Goal: Task Accomplishment & Management: Use online tool/utility

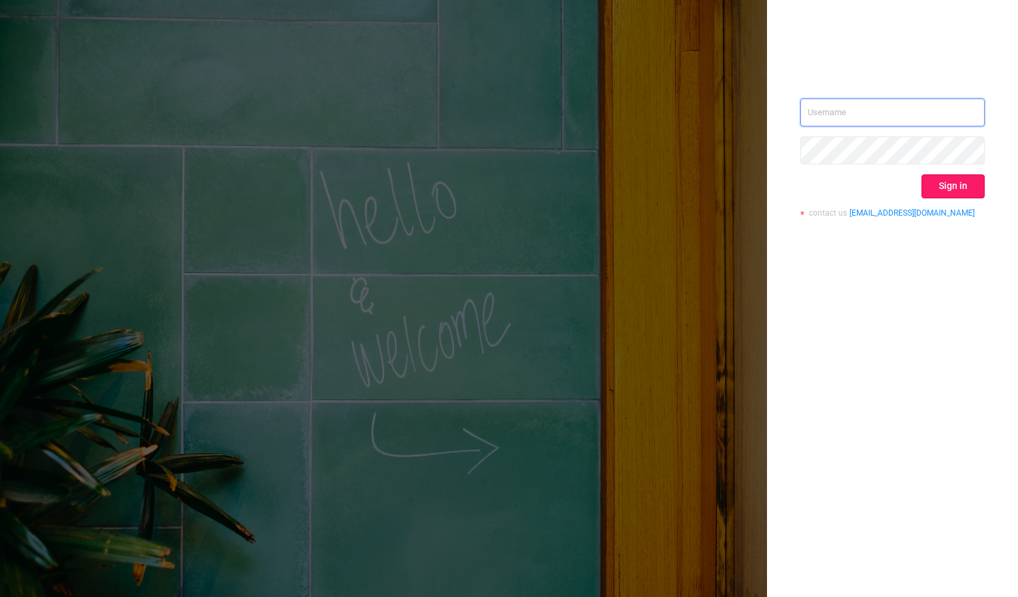
type input "mary@lunamedia.io"
click at [969, 174] on button "Sign in" at bounding box center [953, 186] width 63 height 24
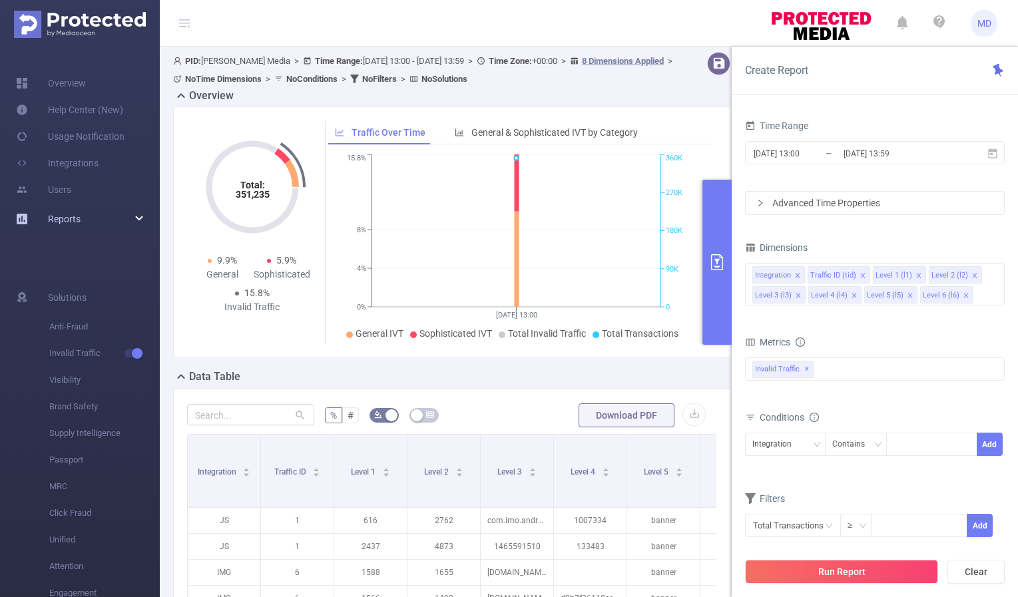
click at [141, 218] on div "Reports" at bounding box center [80, 219] width 160 height 27
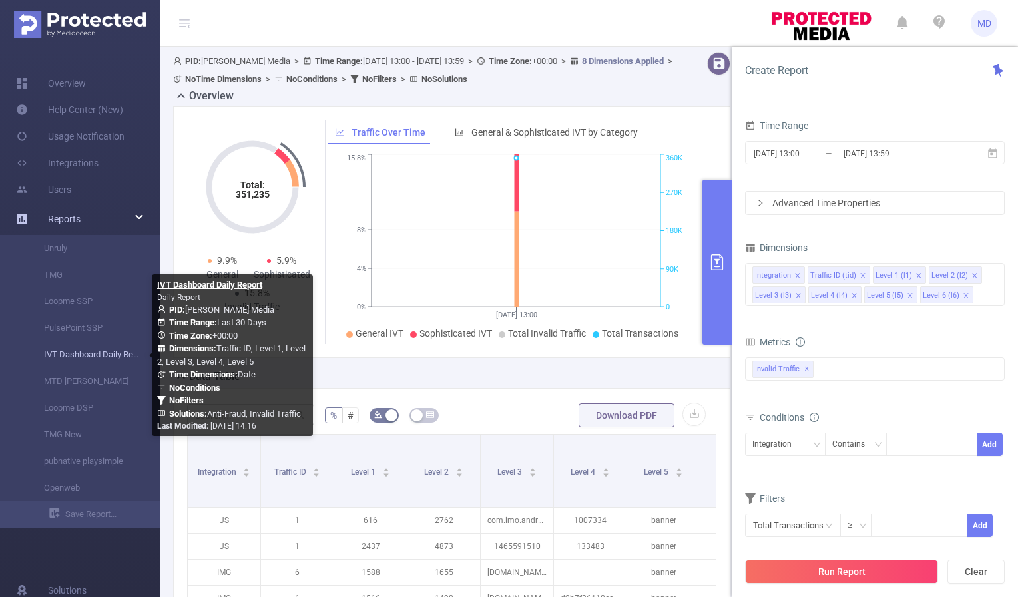
click at [77, 355] on link "IVT Dashboard Daily Report" at bounding box center [85, 355] width 117 height 27
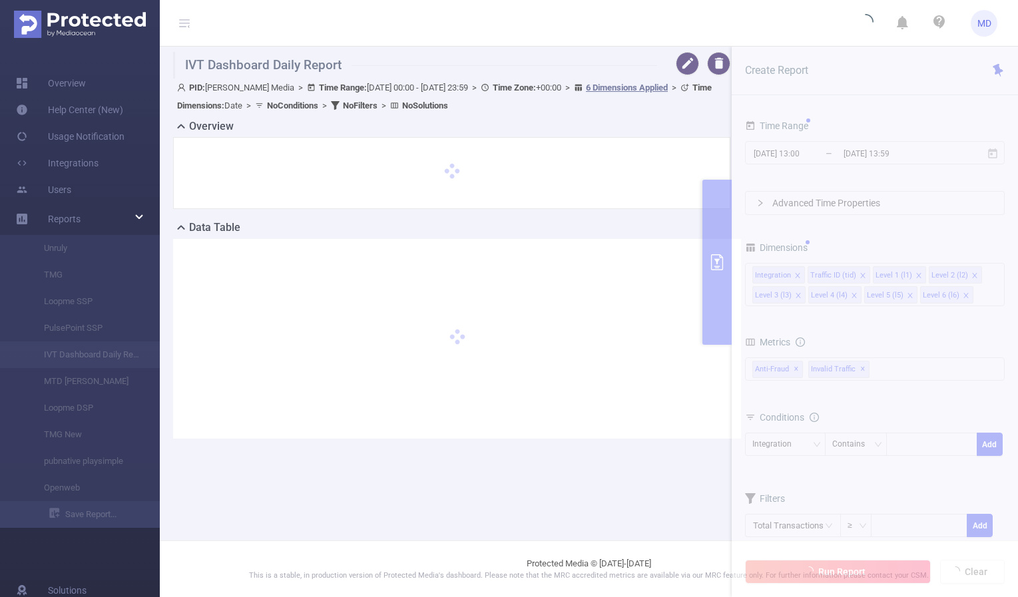
type input "2025-09-07 00:00"
type input "2025-10-06 23:59"
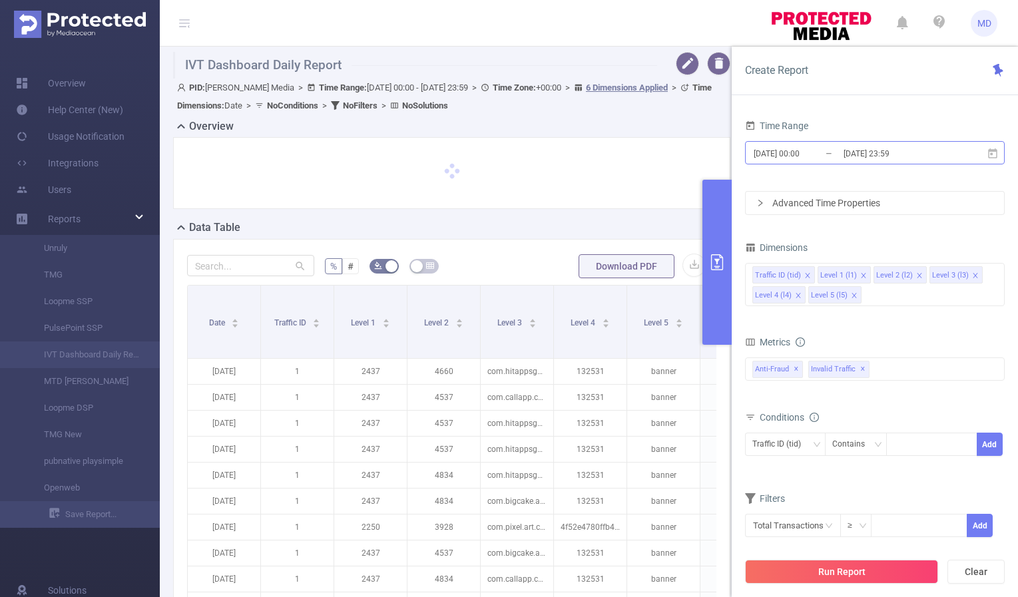
click at [882, 152] on input "2025-10-06 23:59" at bounding box center [896, 154] width 108 height 18
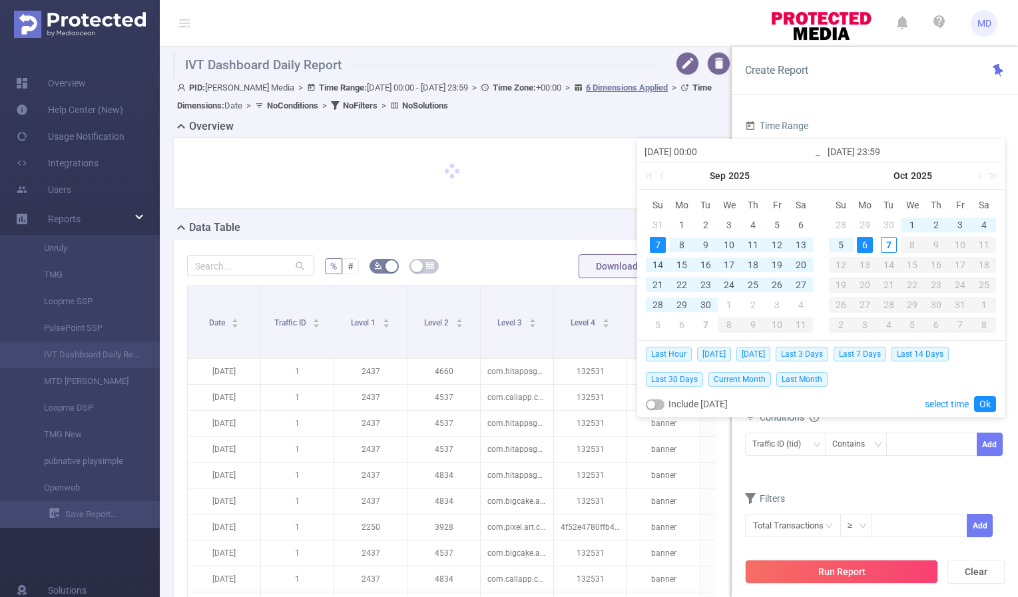
click at [862, 242] on div "6" at bounding box center [865, 245] width 16 height 16
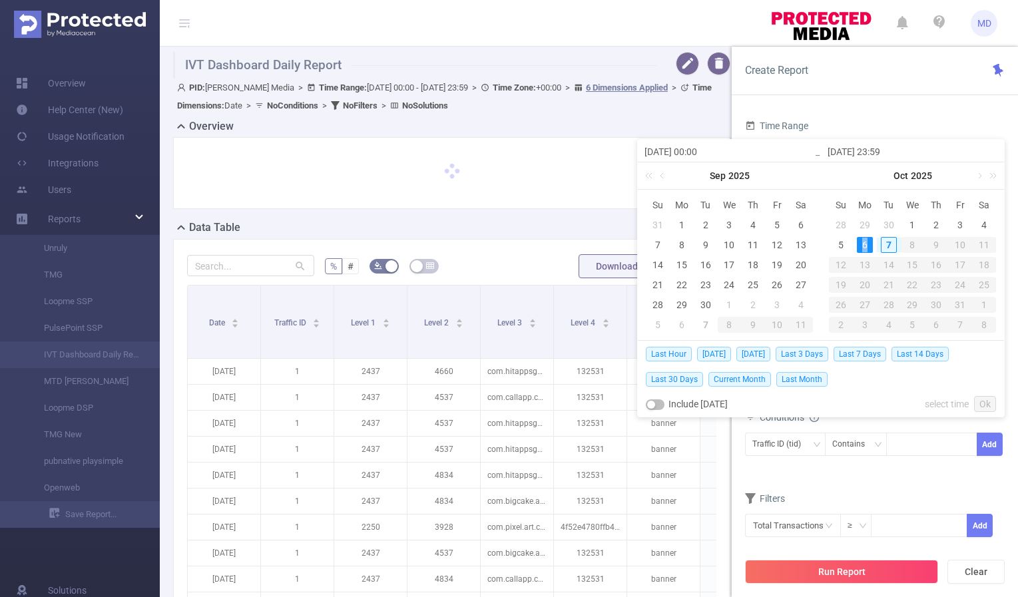
click at [862, 242] on div "6" at bounding box center [865, 245] width 16 height 16
type input "2025-10-06 00:00"
click at [990, 404] on link "Ok" at bounding box center [985, 404] width 22 height 16
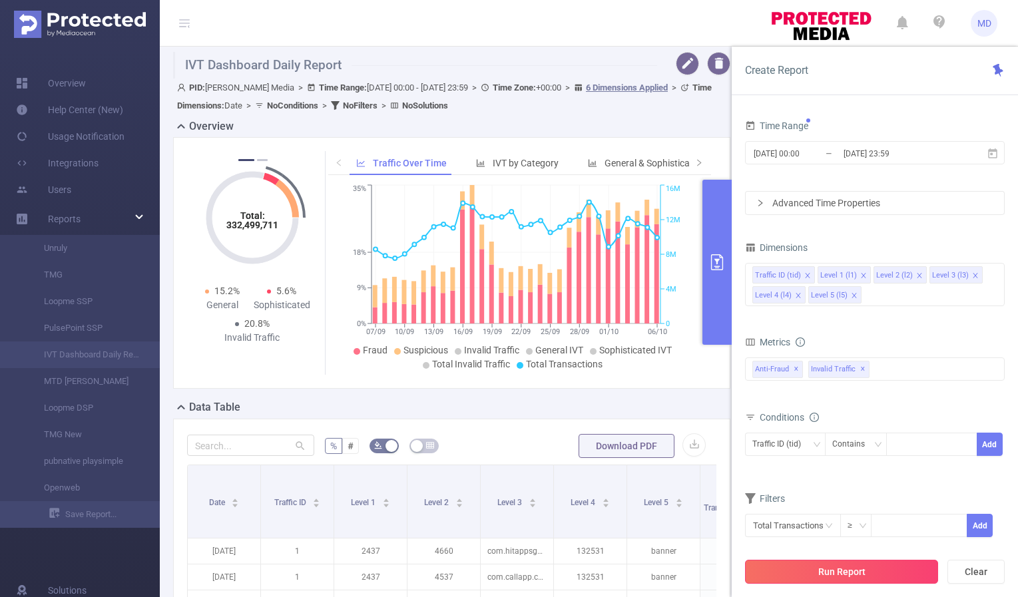
click at [846, 570] on button "Run Report" at bounding box center [841, 572] width 193 height 24
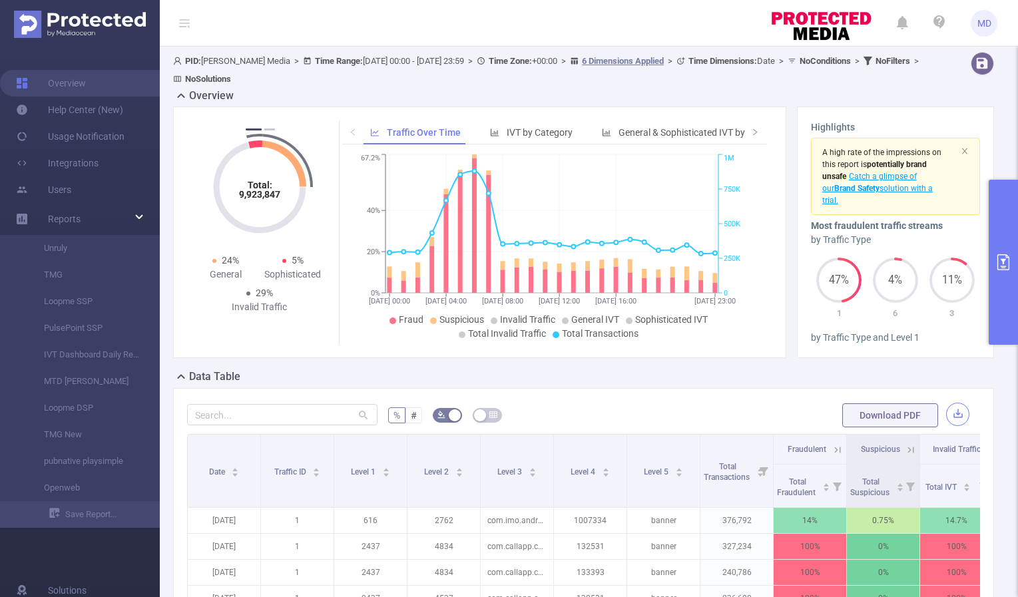
click at [946, 411] on button "button" at bounding box center [957, 414] width 23 height 23
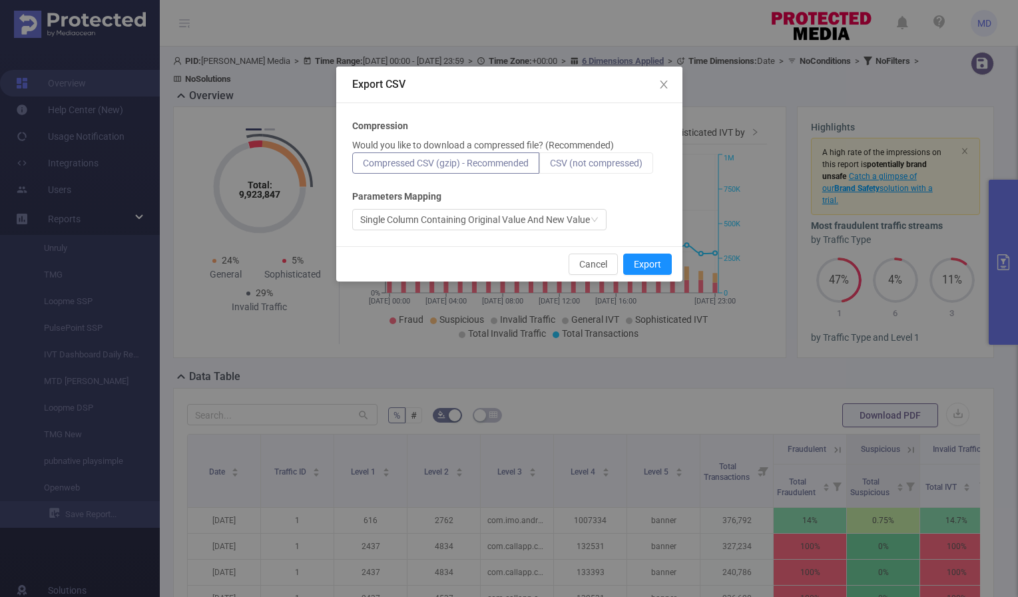
click at [578, 154] on label "CSV (not compressed)" at bounding box center [596, 162] width 114 height 21
click at [550, 166] on input "CSV (not compressed)" at bounding box center [550, 166] width 0 height 0
click at [657, 258] on button "Export" at bounding box center [647, 264] width 49 height 21
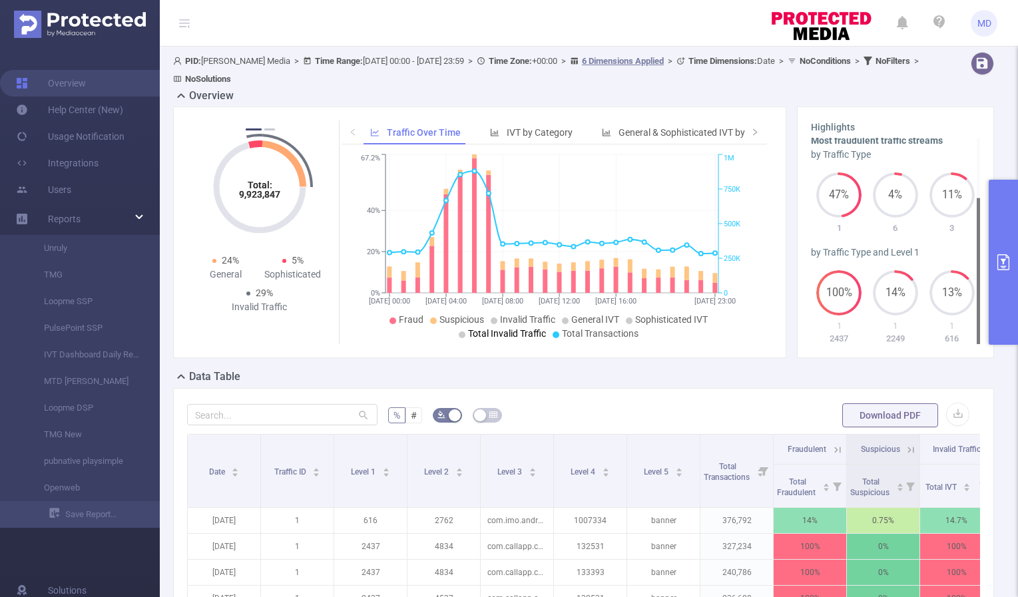
click at [1008, 258] on icon "primary" at bounding box center [1004, 262] width 12 height 16
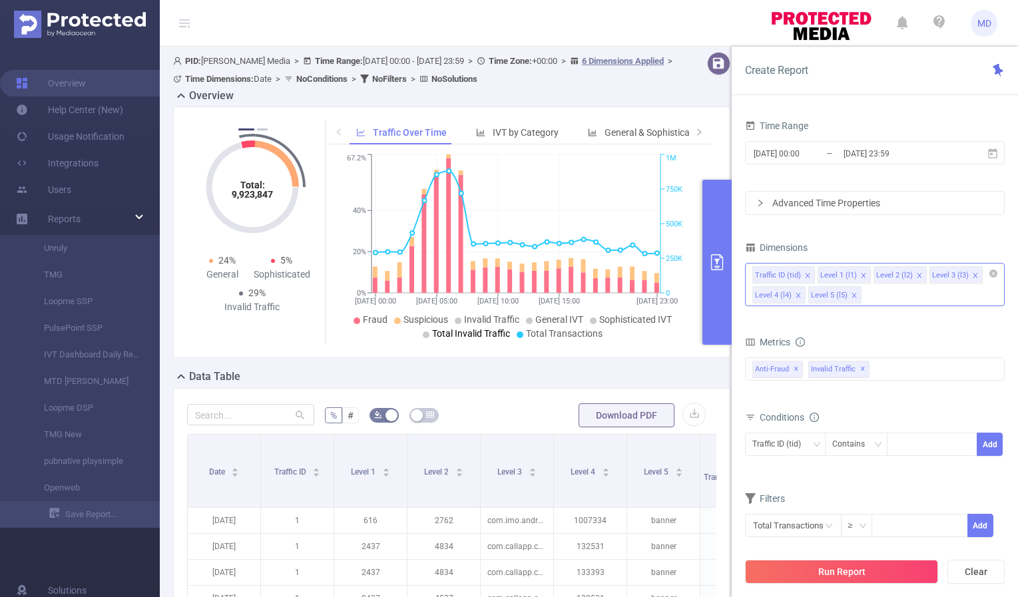
click at [854, 296] on icon "icon: close" at bounding box center [854, 295] width 7 height 7
click at [918, 275] on icon "icon: close" at bounding box center [919, 275] width 7 height 7
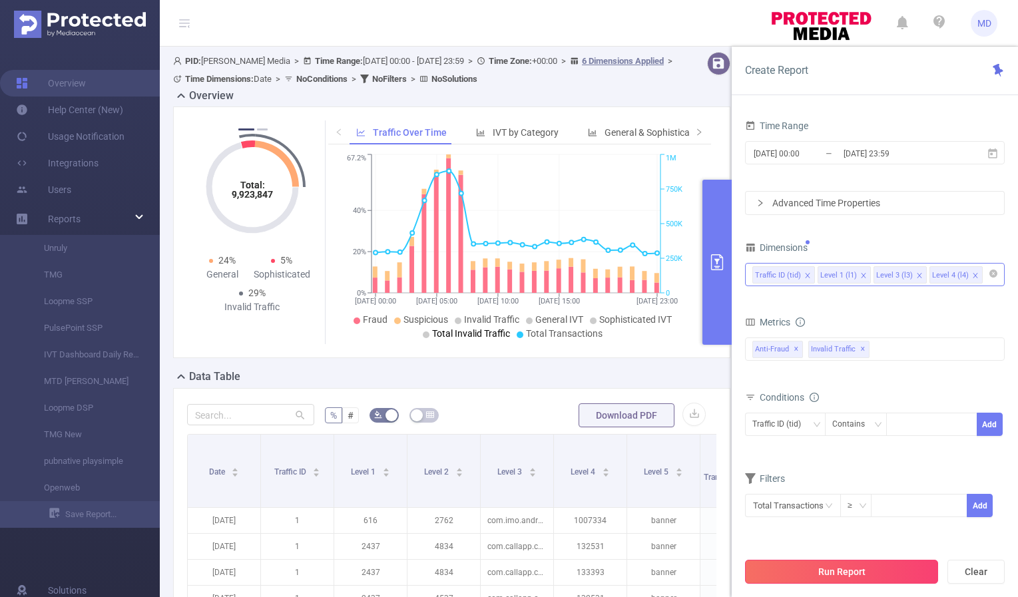
click at [815, 569] on button "Run Report" at bounding box center [841, 572] width 193 height 24
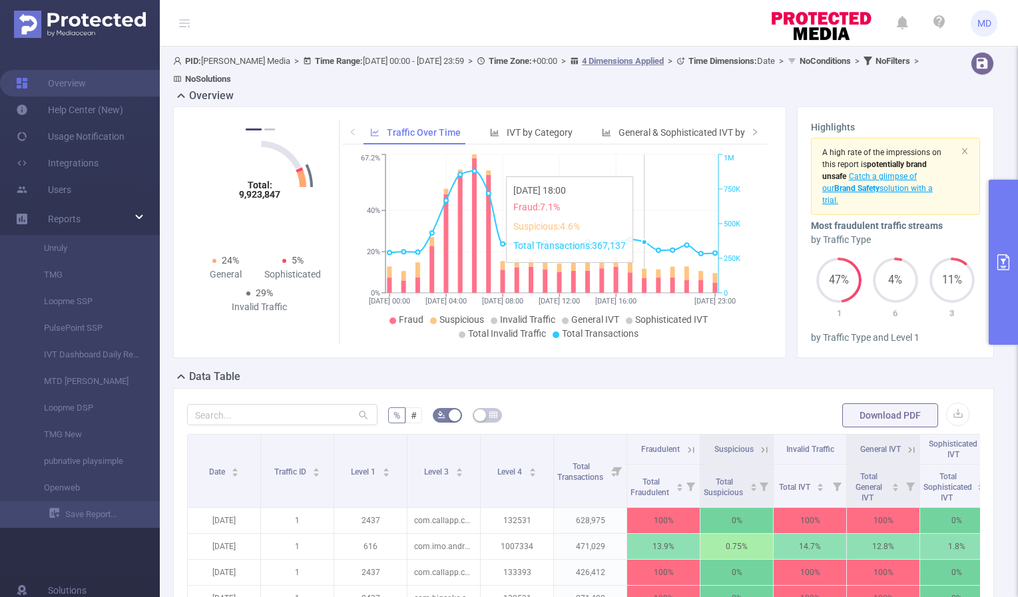
scroll to position [283, 0]
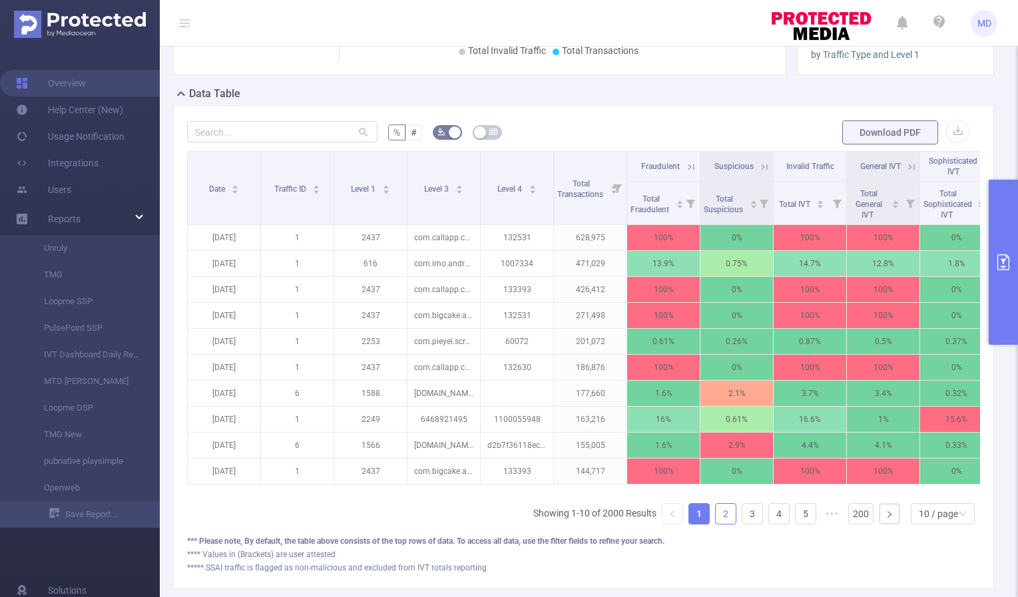
click at [716, 524] on link "2" at bounding box center [726, 514] width 20 height 20
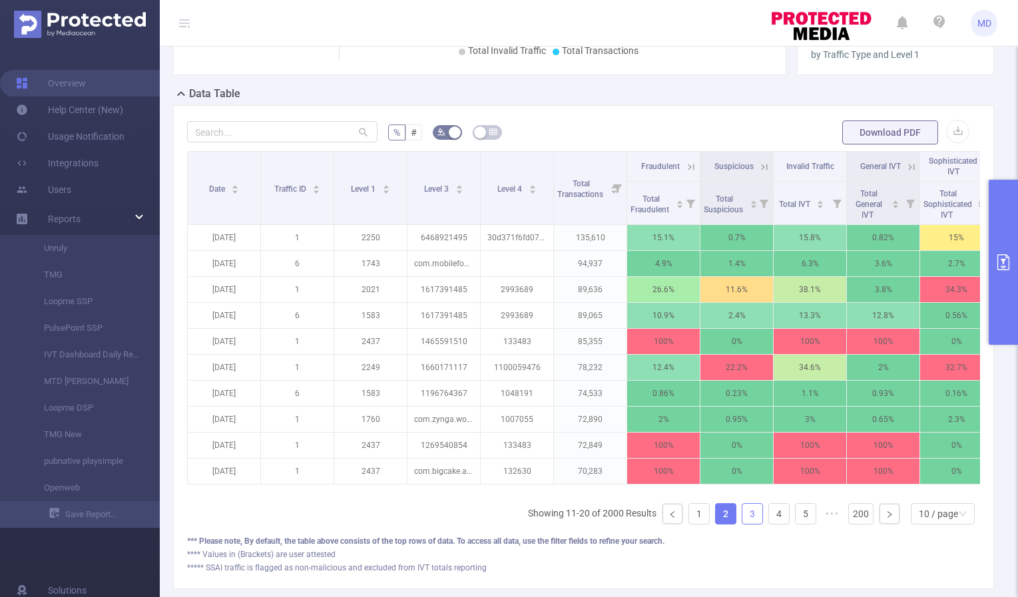
click at [745, 523] on link "3" at bounding box center [752, 514] width 20 height 20
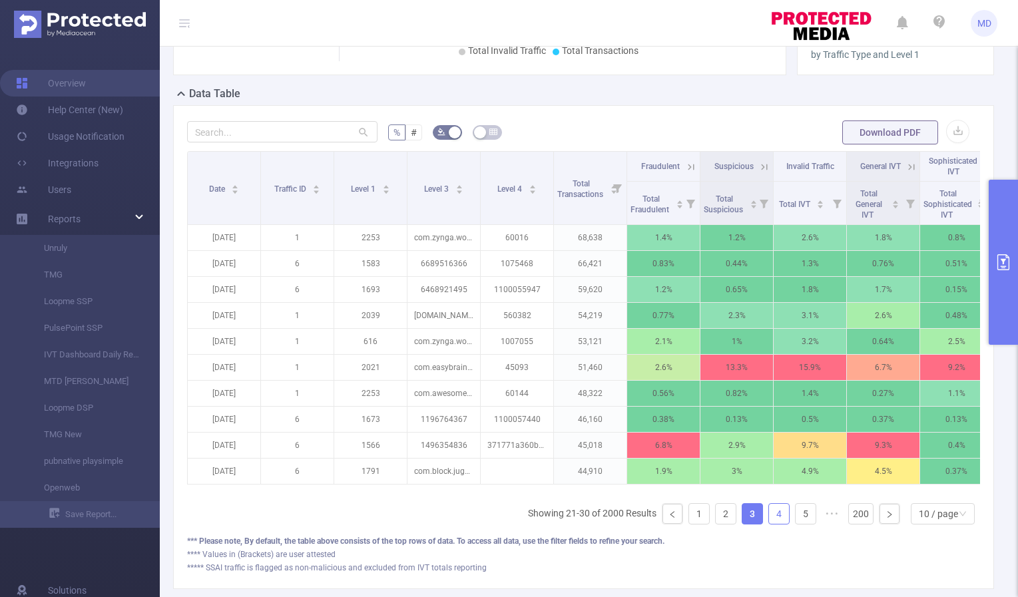
click at [771, 524] on link "4" at bounding box center [779, 514] width 20 height 20
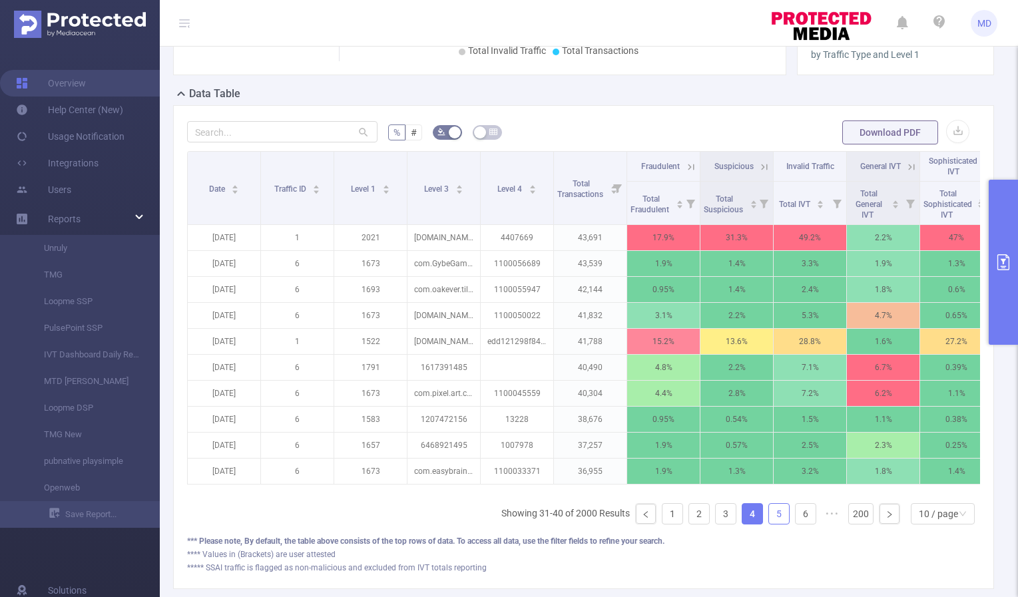
click at [775, 524] on link "5" at bounding box center [779, 514] width 20 height 20
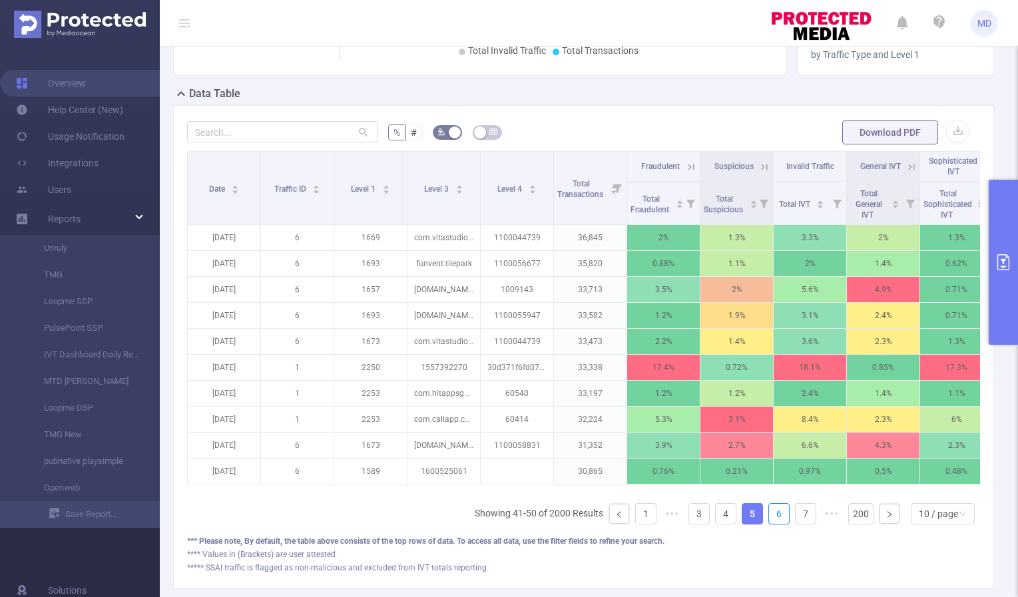
click at [775, 524] on link "6" at bounding box center [779, 514] width 20 height 20
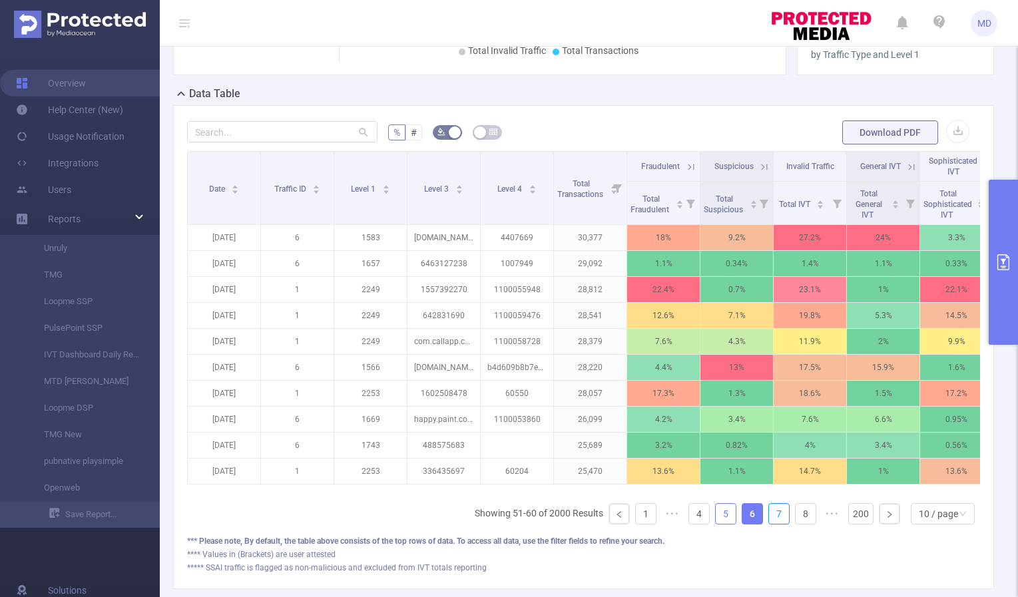
click at [775, 524] on link "7" at bounding box center [779, 514] width 20 height 20
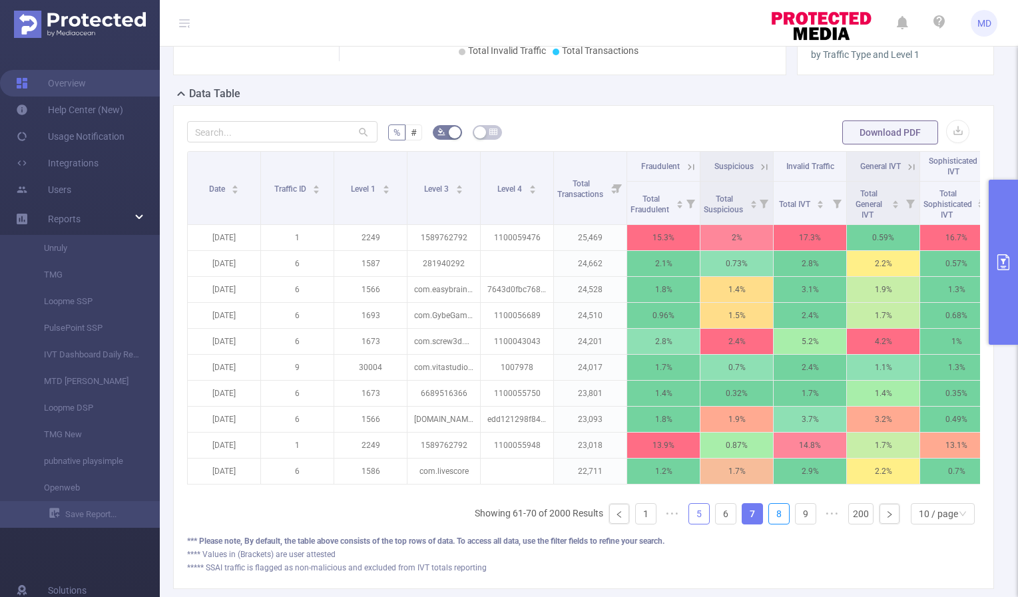
click at [775, 524] on link "8" at bounding box center [779, 514] width 20 height 20
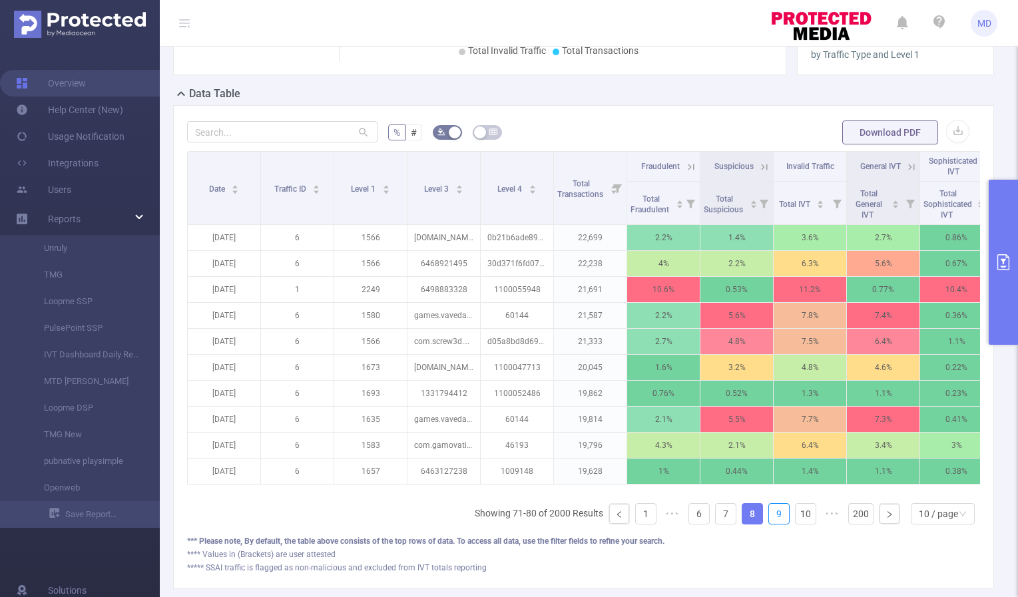
click at [775, 524] on link "9" at bounding box center [779, 514] width 20 height 20
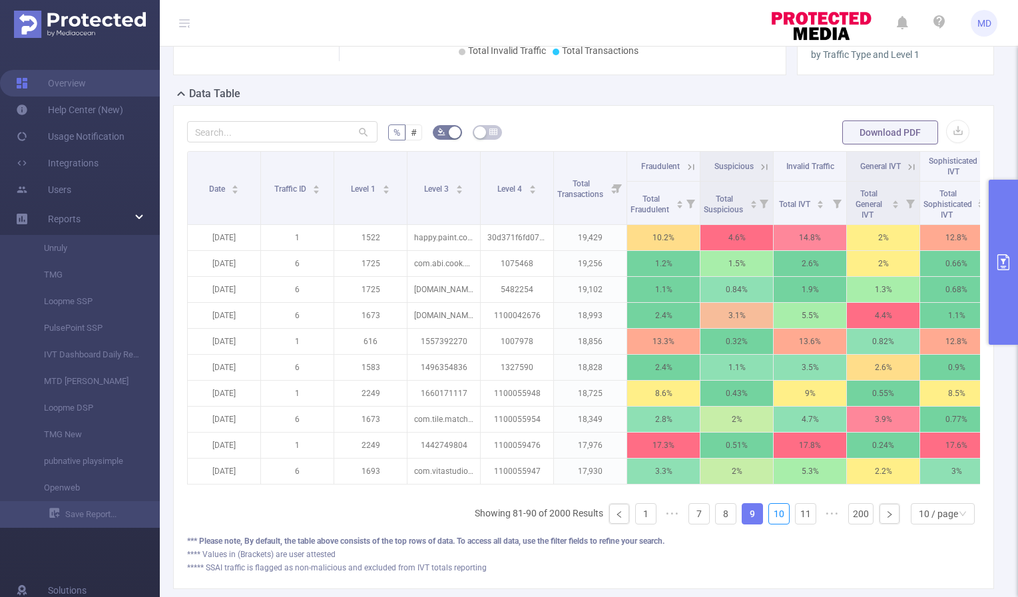
click at [775, 524] on link "10" at bounding box center [779, 514] width 20 height 20
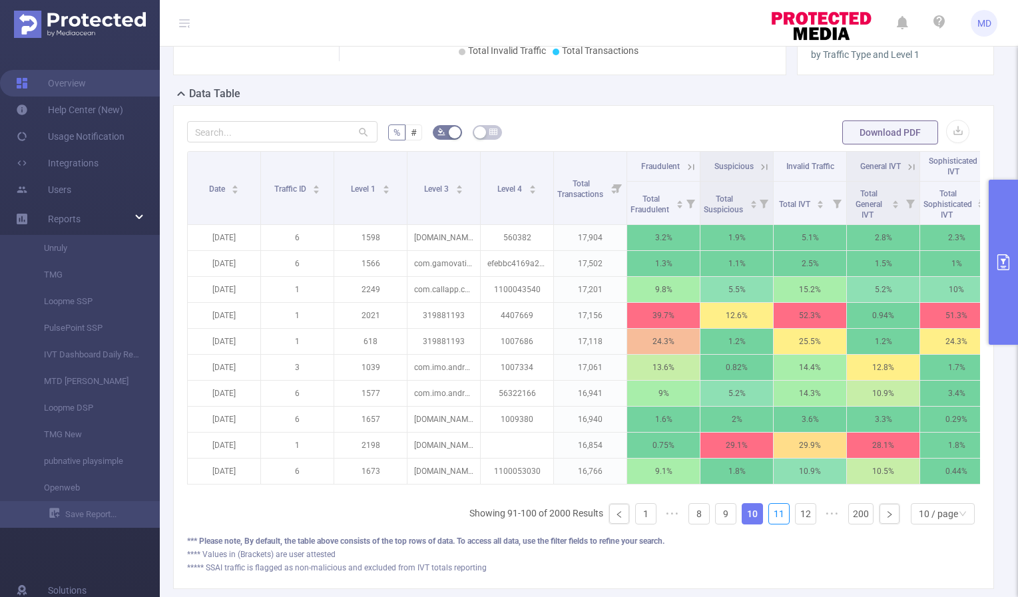
click at [775, 524] on link "11" at bounding box center [779, 514] width 20 height 20
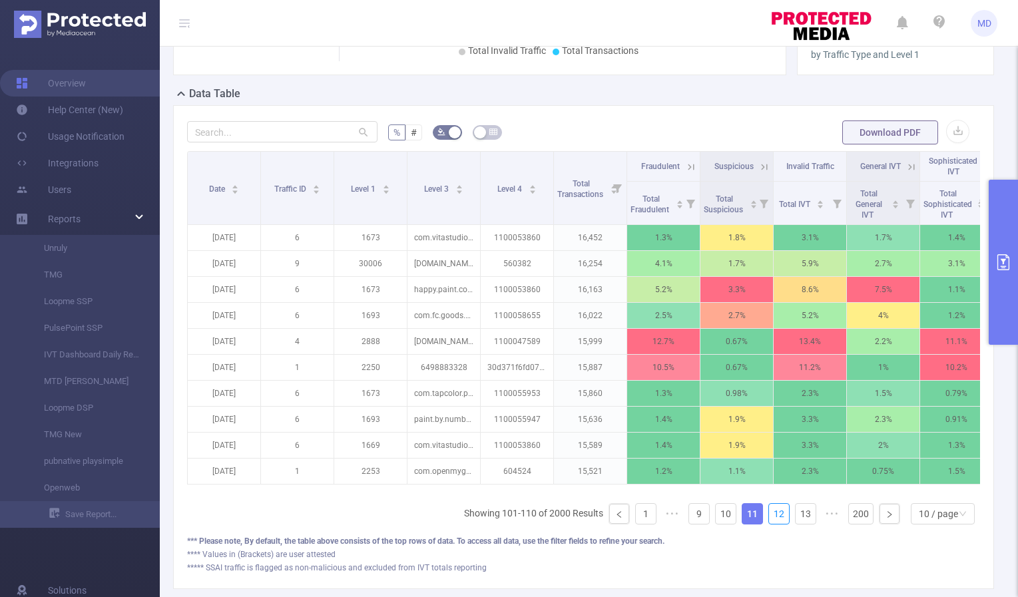
click at [775, 524] on link "12" at bounding box center [779, 514] width 20 height 20
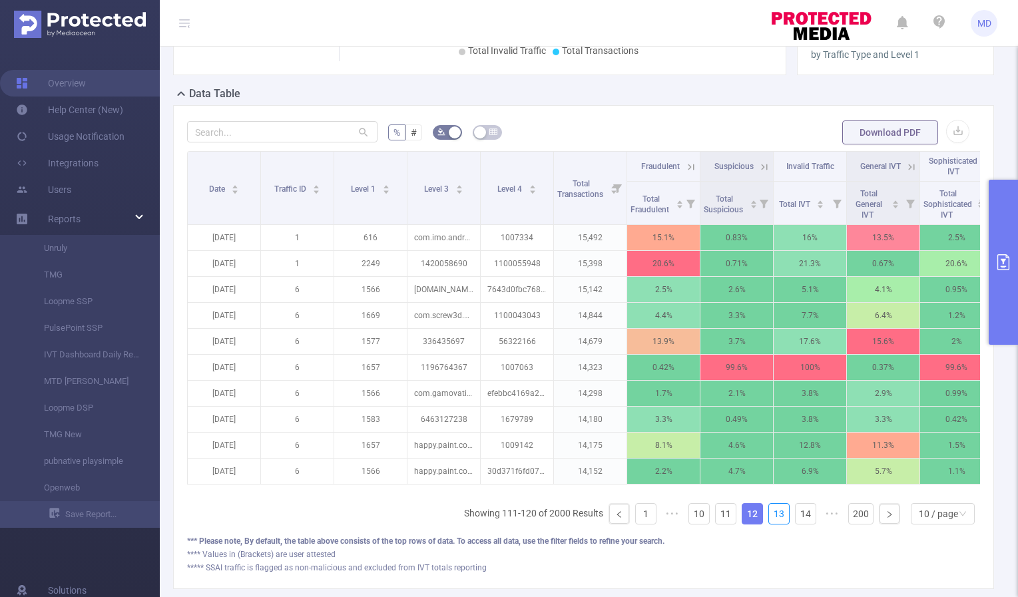
click at [775, 524] on link "13" at bounding box center [779, 514] width 20 height 20
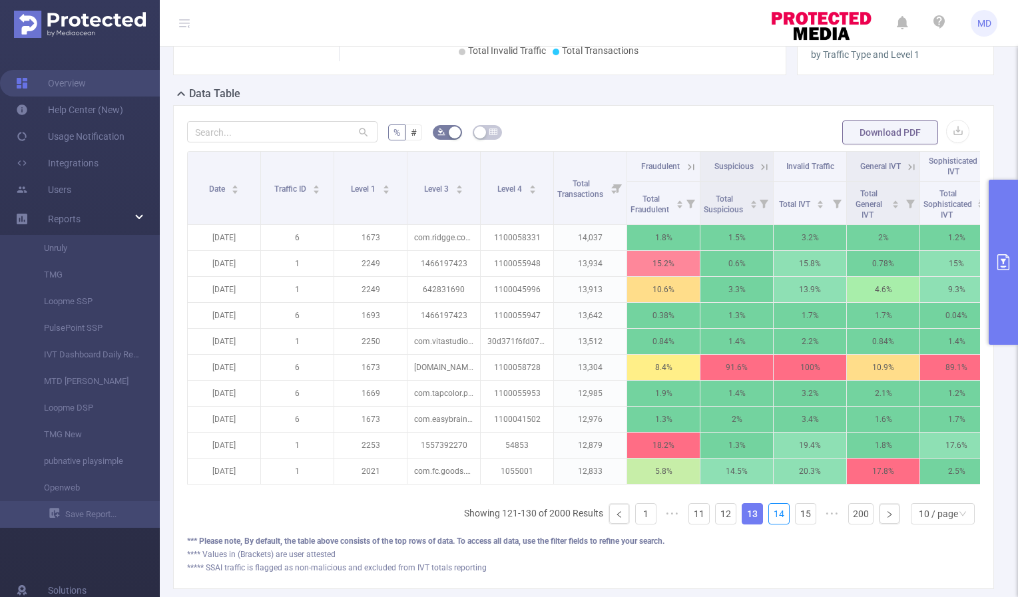
click at [775, 524] on link "14" at bounding box center [779, 514] width 20 height 20
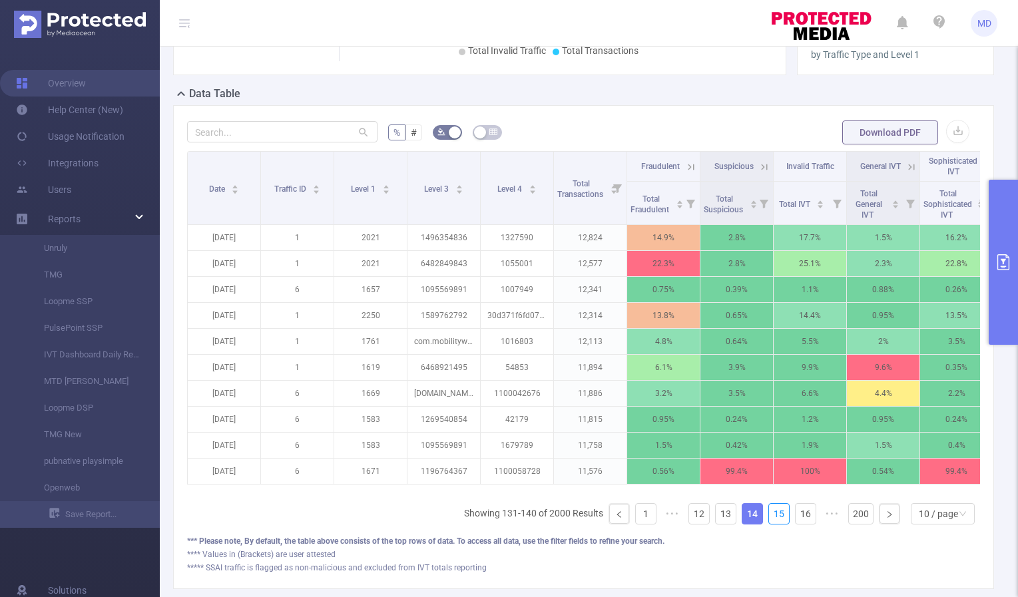
click at [775, 524] on link "15" at bounding box center [779, 514] width 20 height 20
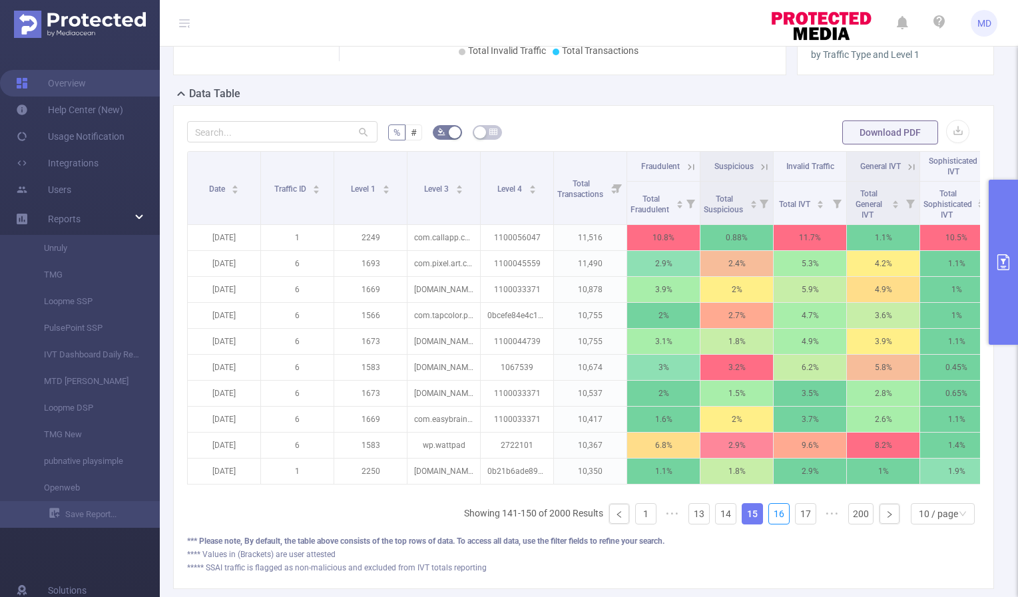
click at [775, 524] on link "16" at bounding box center [779, 514] width 20 height 20
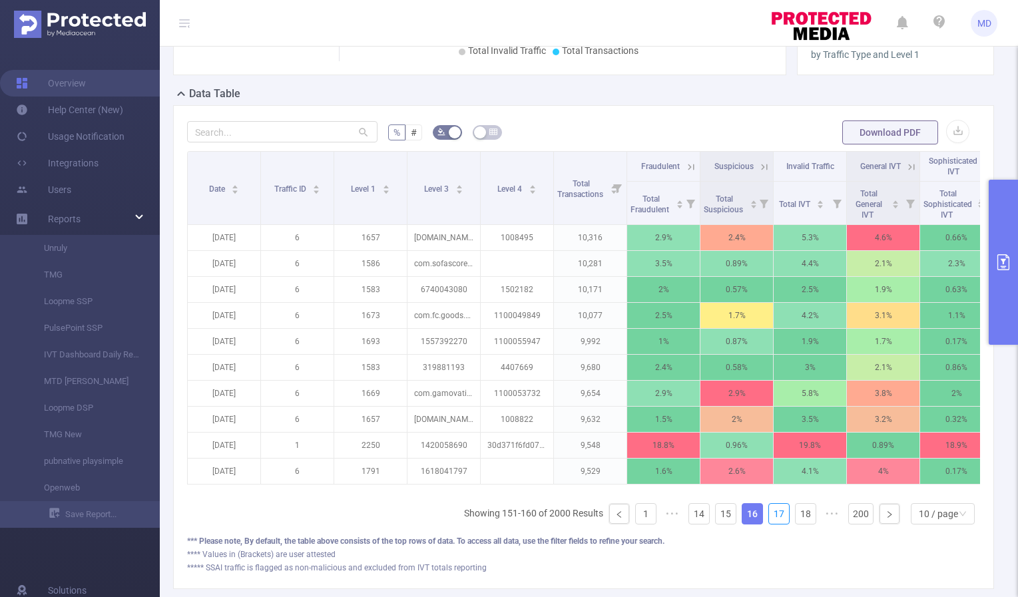
click at [775, 524] on link "17" at bounding box center [779, 514] width 20 height 20
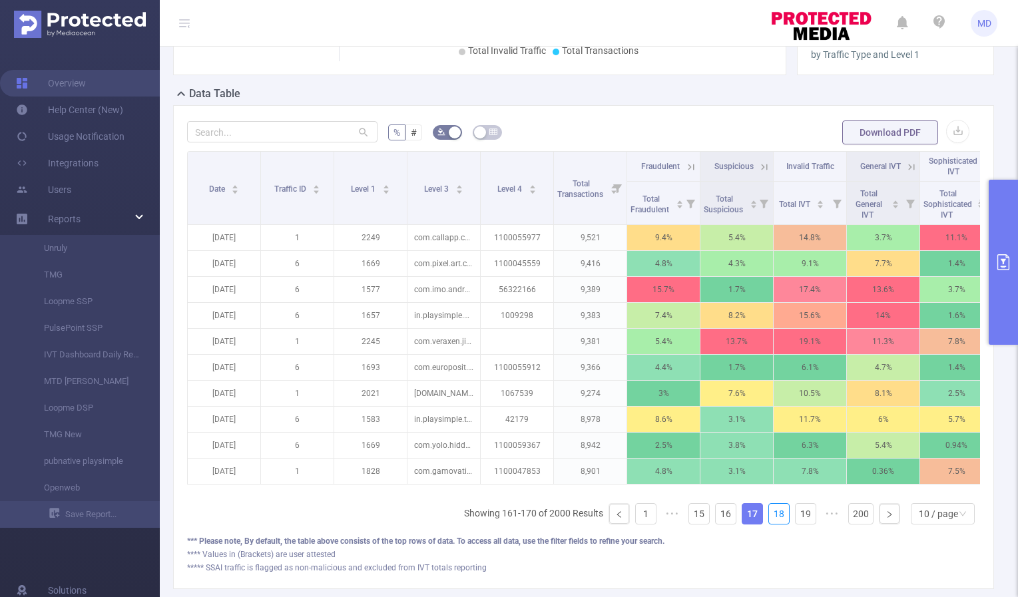
click at [775, 524] on link "18" at bounding box center [779, 514] width 20 height 20
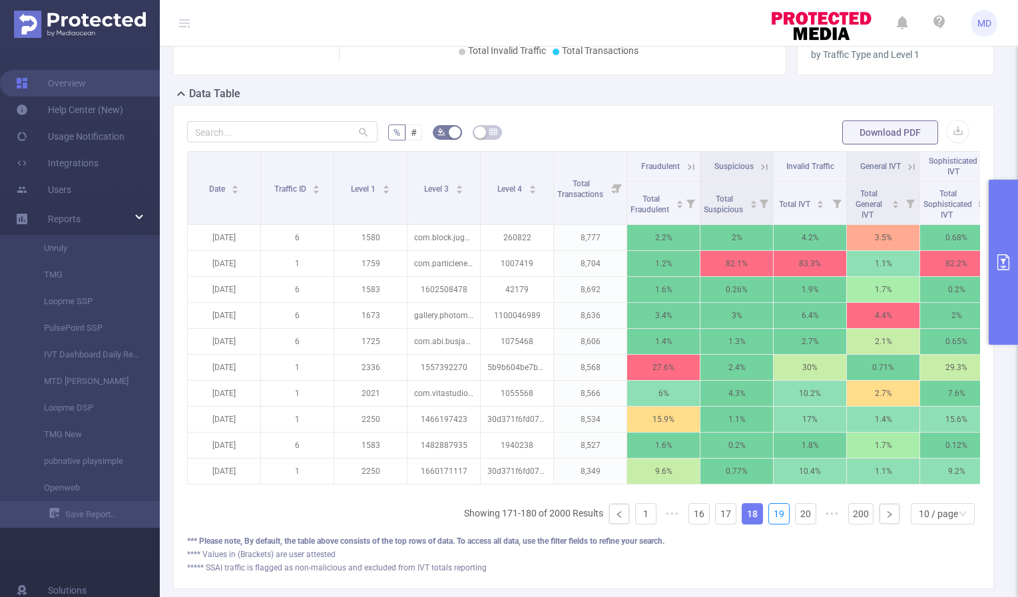
click at [775, 524] on link "19" at bounding box center [779, 514] width 20 height 20
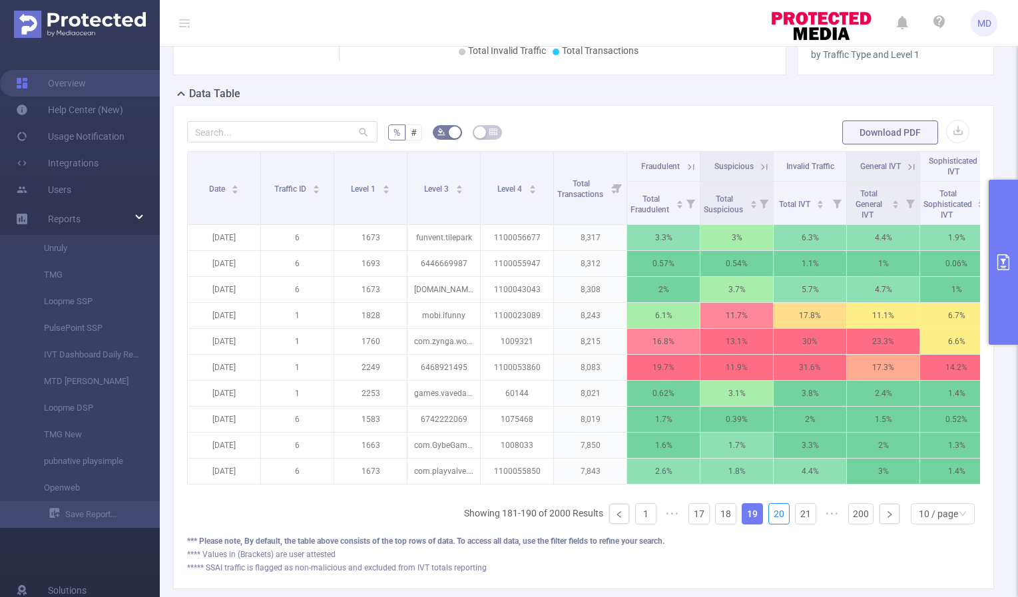
click at [775, 524] on link "20" at bounding box center [779, 514] width 20 height 20
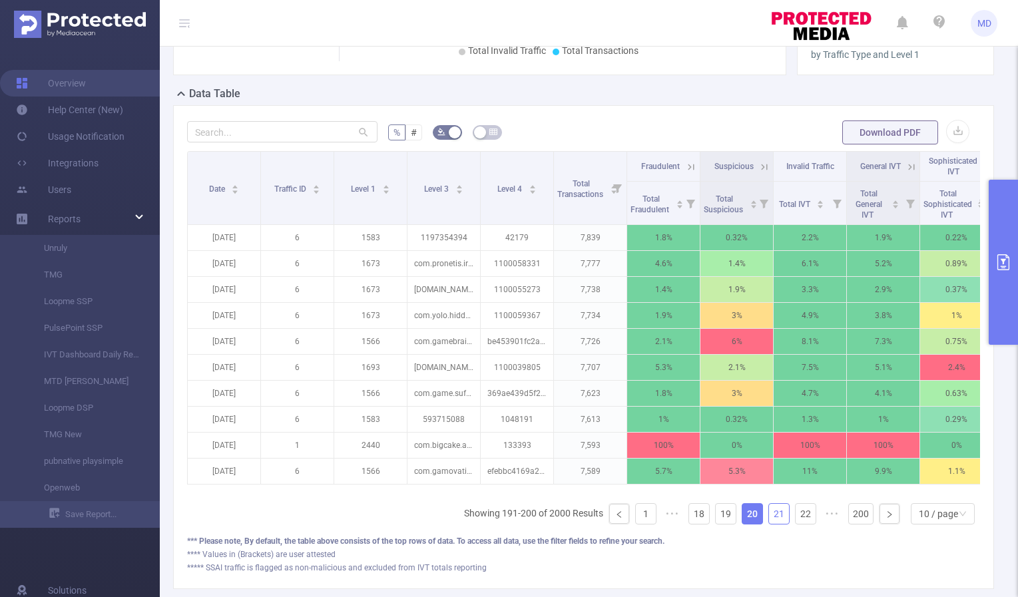
click at [769, 520] on link "21" at bounding box center [779, 514] width 20 height 20
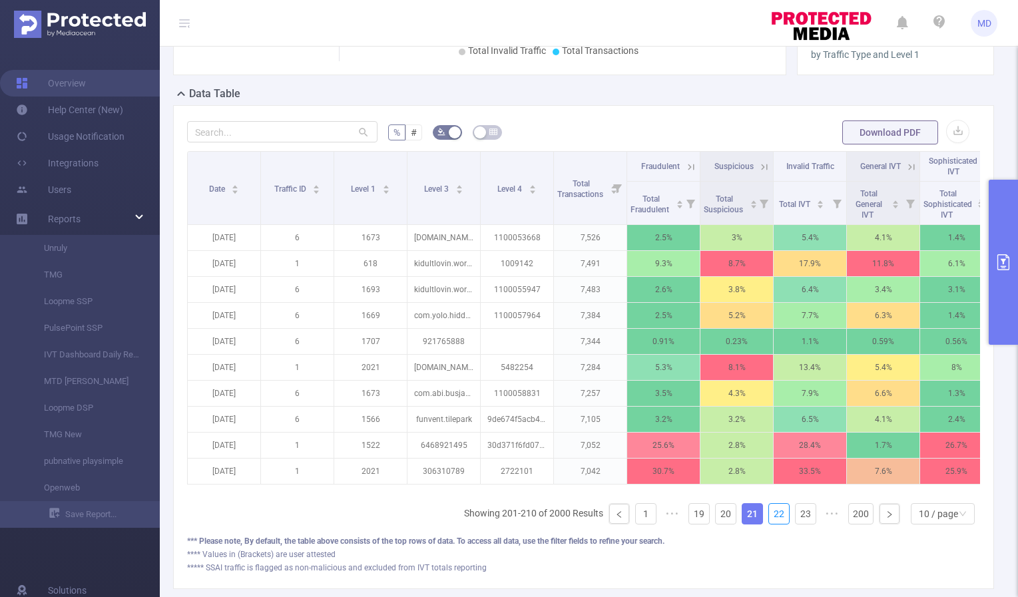
click at [769, 520] on link "22" at bounding box center [779, 514] width 20 height 20
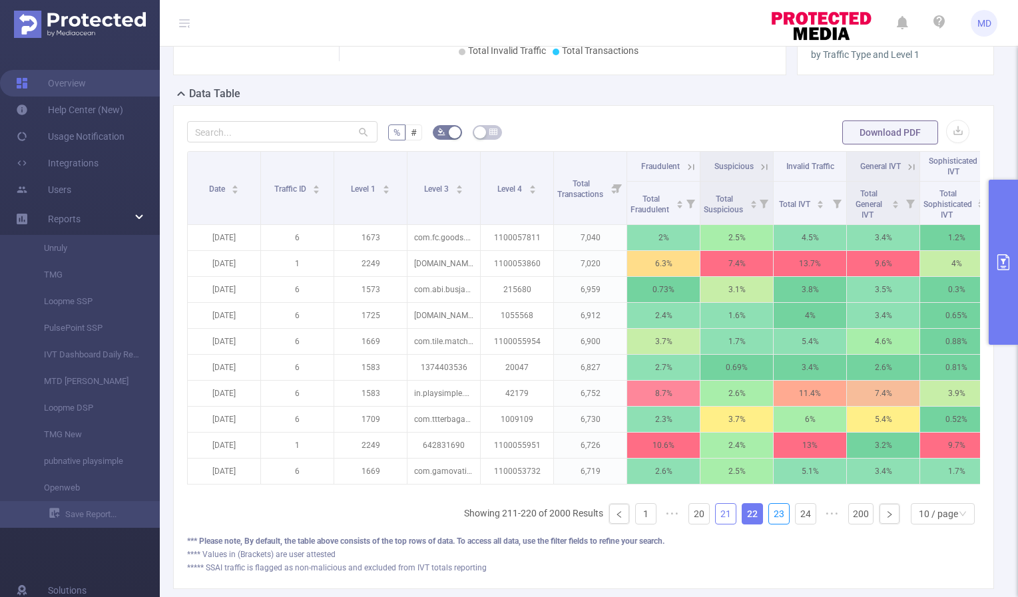
click at [769, 520] on link "23" at bounding box center [779, 514] width 20 height 20
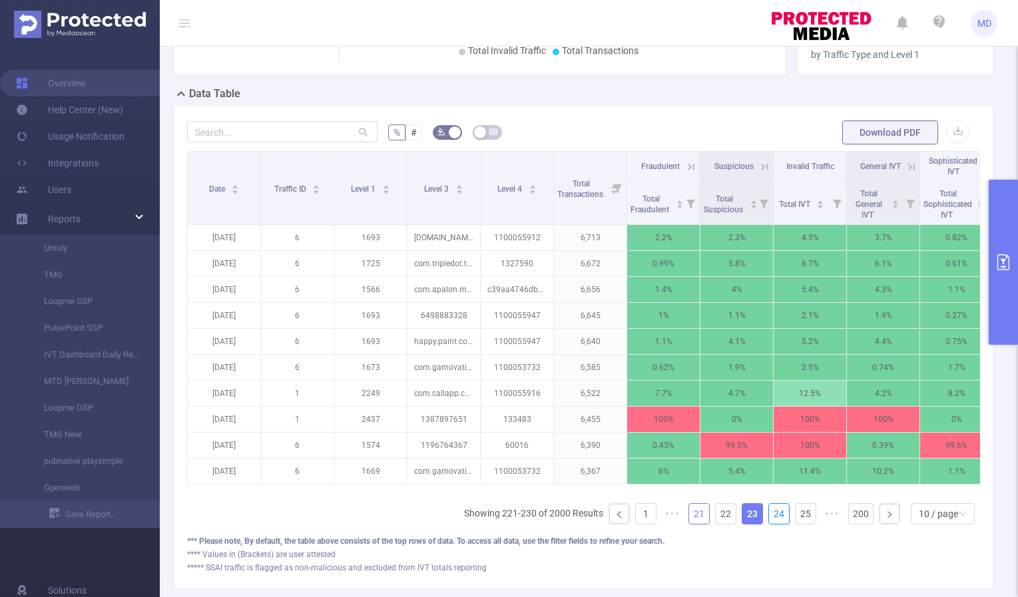
click at [769, 520] on link "24" at bounding box center [779, 514] width 20 height 20
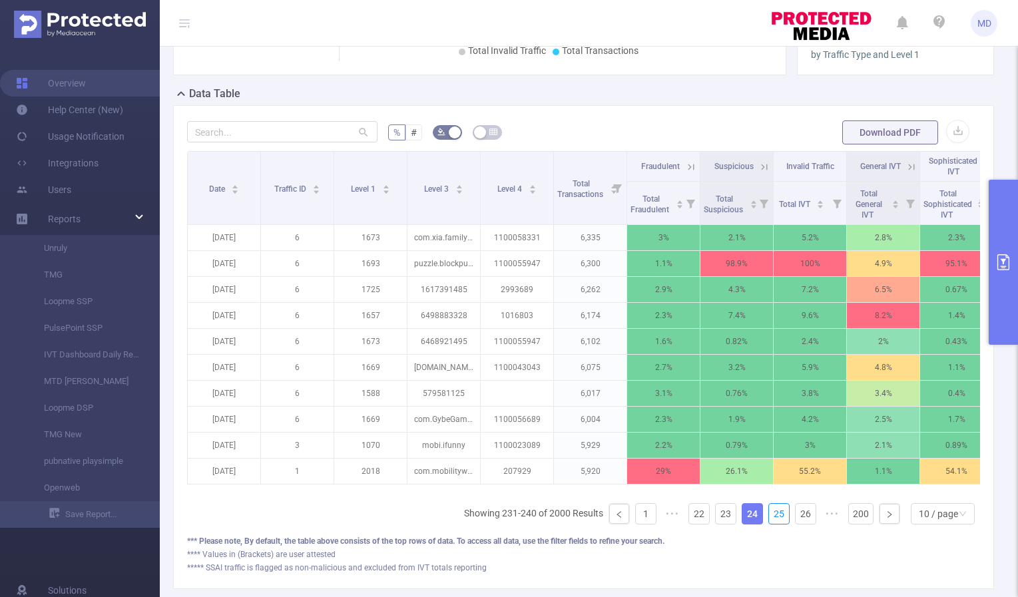
click at [769, 520] on link "25" at bounding box center [779, 514] width 20 height 20
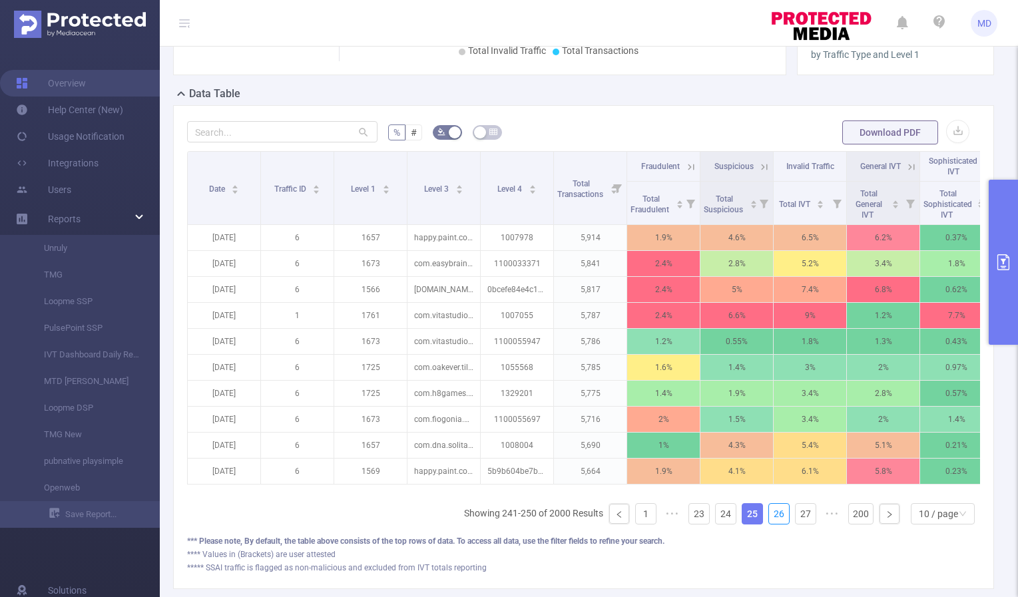
click at [769, 520] on link "26" at bounding box center [779, 514] width 20 height 20
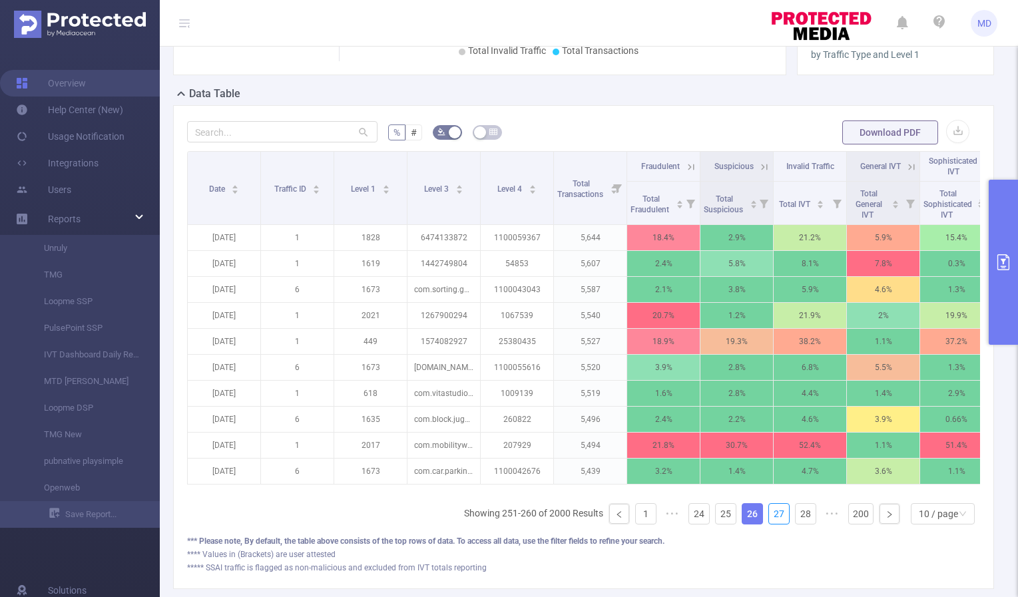
click at [769, 520] on link "27" at bounding box center [779, 514] width 20 height 20
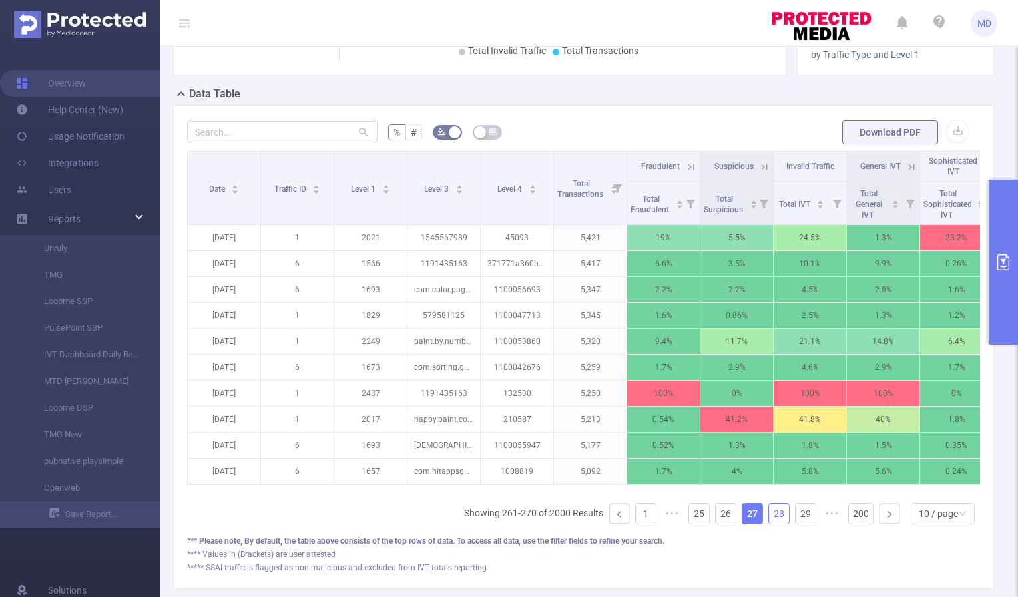
click at [769, 524] on link "28" at bounding box center [779, 514] width 20 height 20
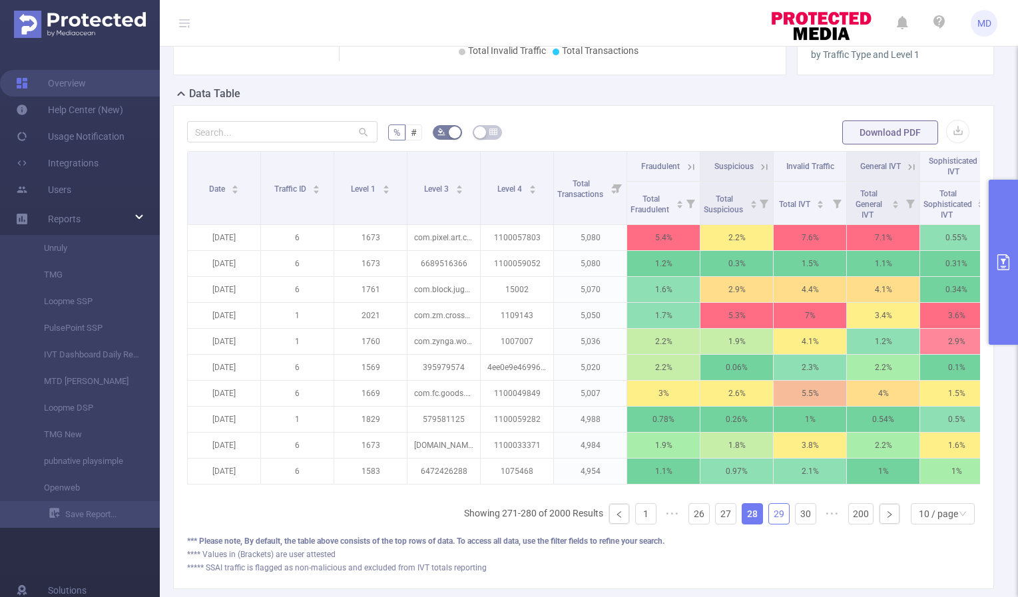
click at [769, 524] on link "29" at bounding box center [779, 514] width 20 height 20
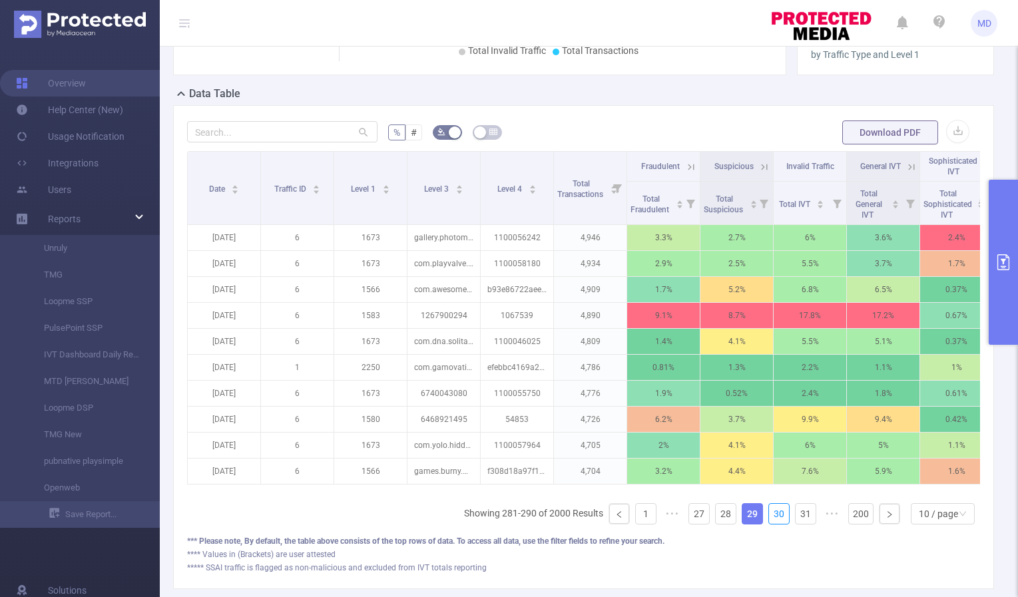
click at [769, 524] on link "30" at bounding box center [779, 514] width 20 height 20
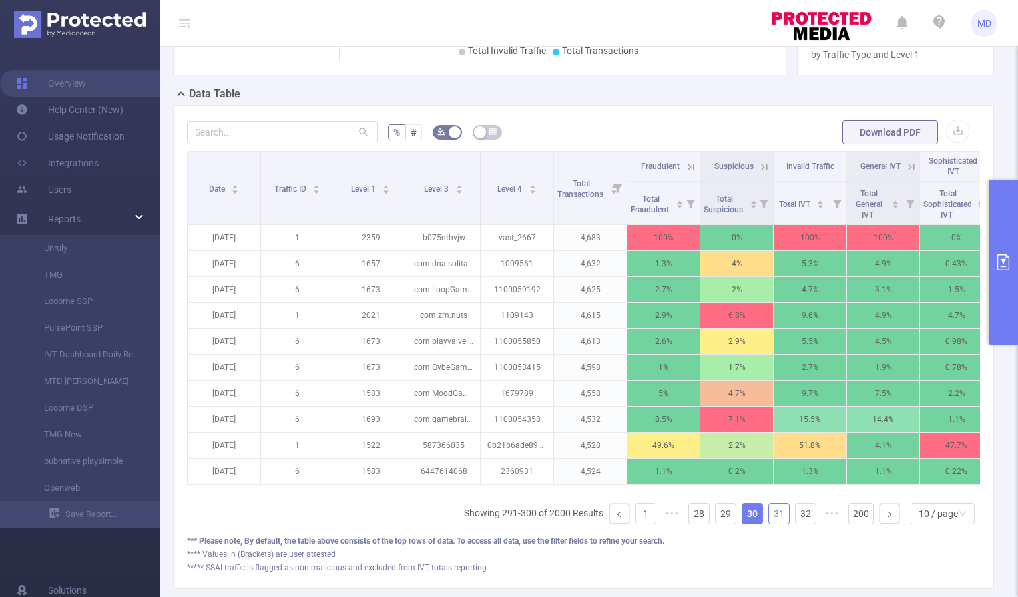
click at [769, 524] on link "31" at bounding box center [779, 514] width 20 height 20
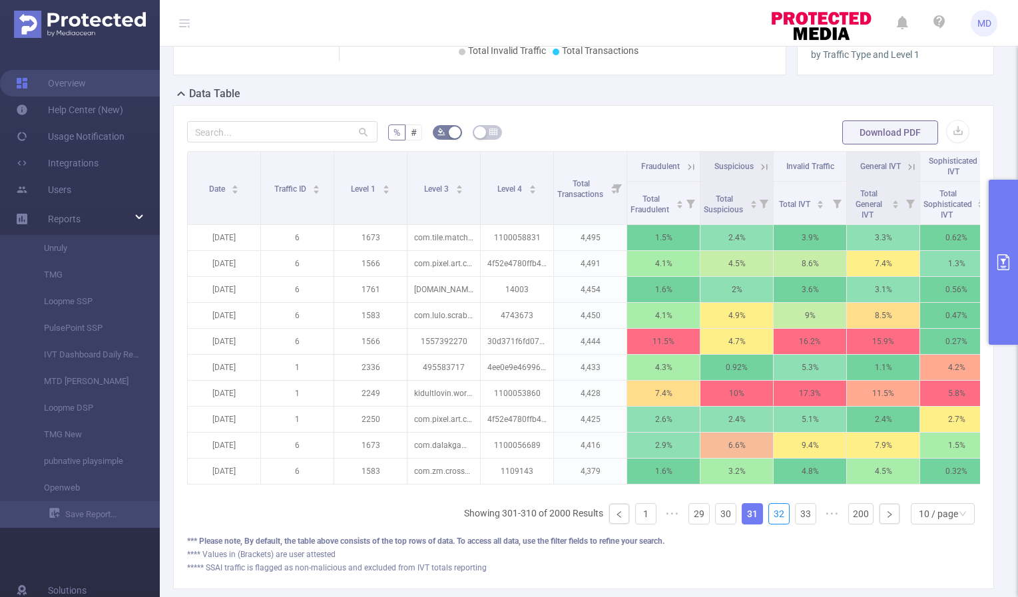
click at [769, 524] on link "32" at bounding box center [779, 514] width 20 height 20
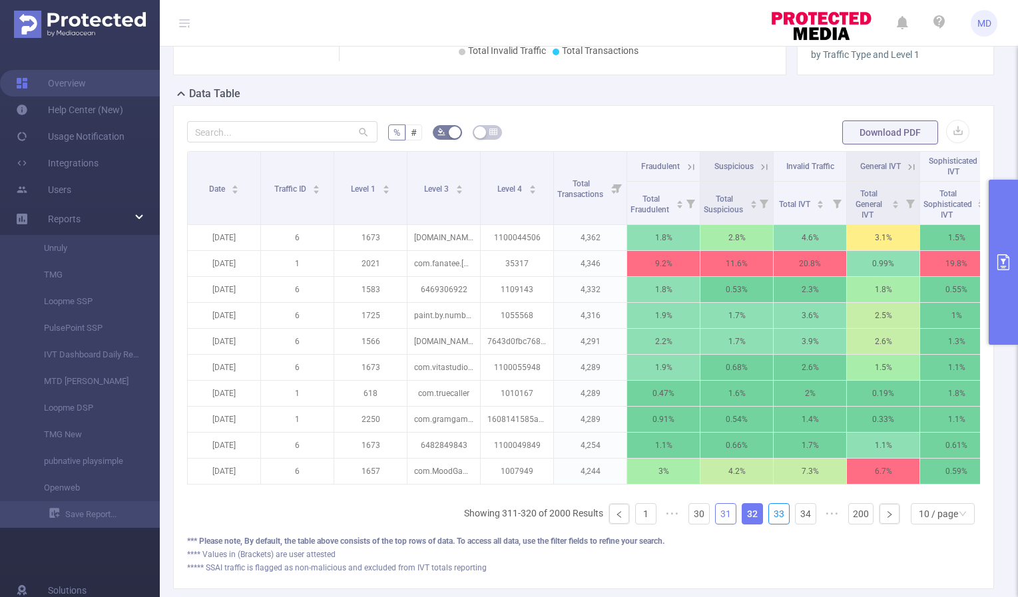
click at [769, 524] on link "33" at bounding box center [779, 514] width 20 height 20
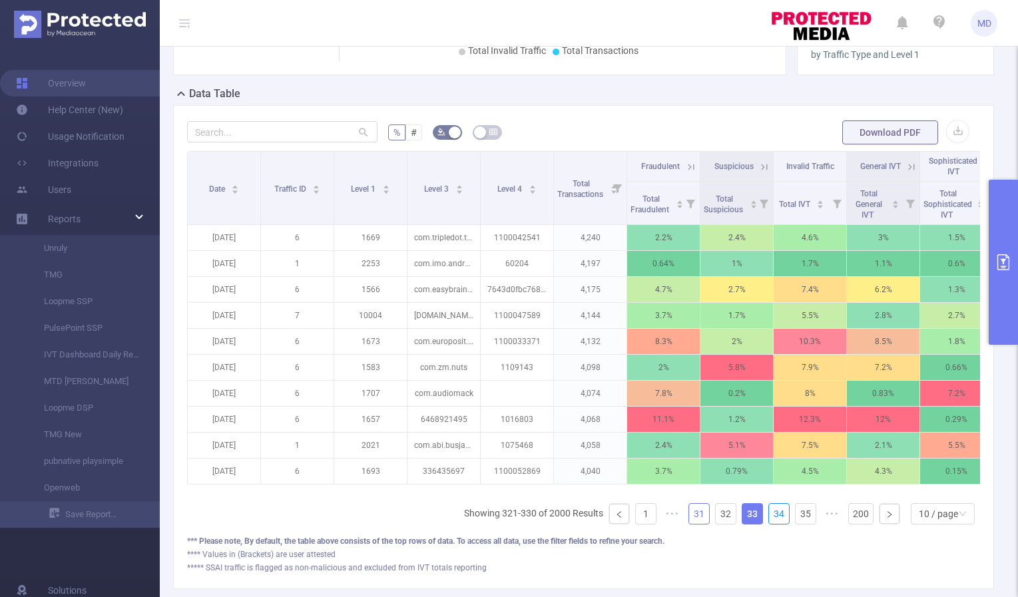
click at [769, 524] on link "34" at bounding box center [779, 514] width 20 height 20
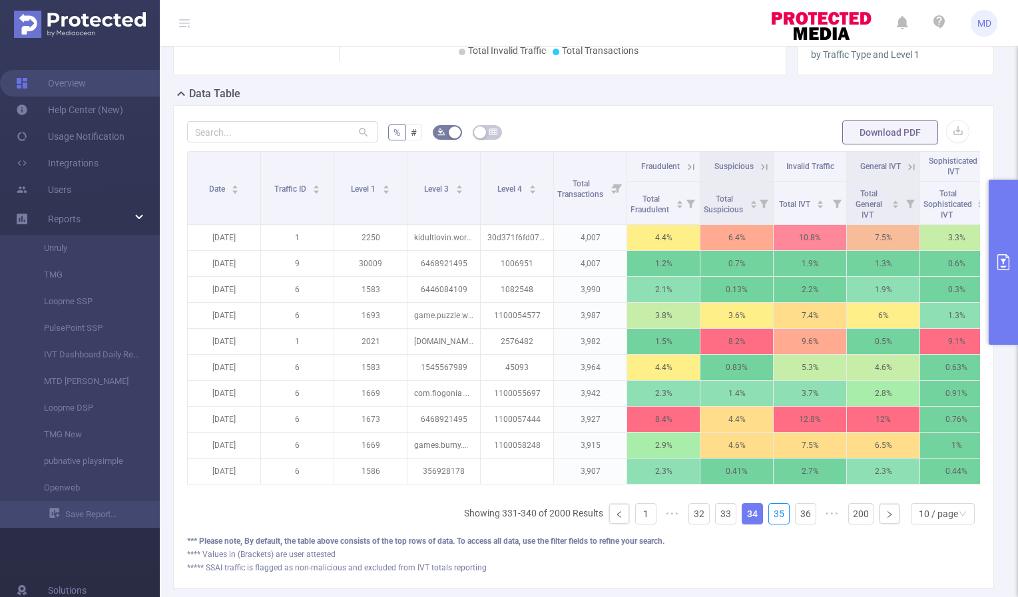
click at [769, 524] on link "35" at bounding box center [779, 514] width 20 height 20
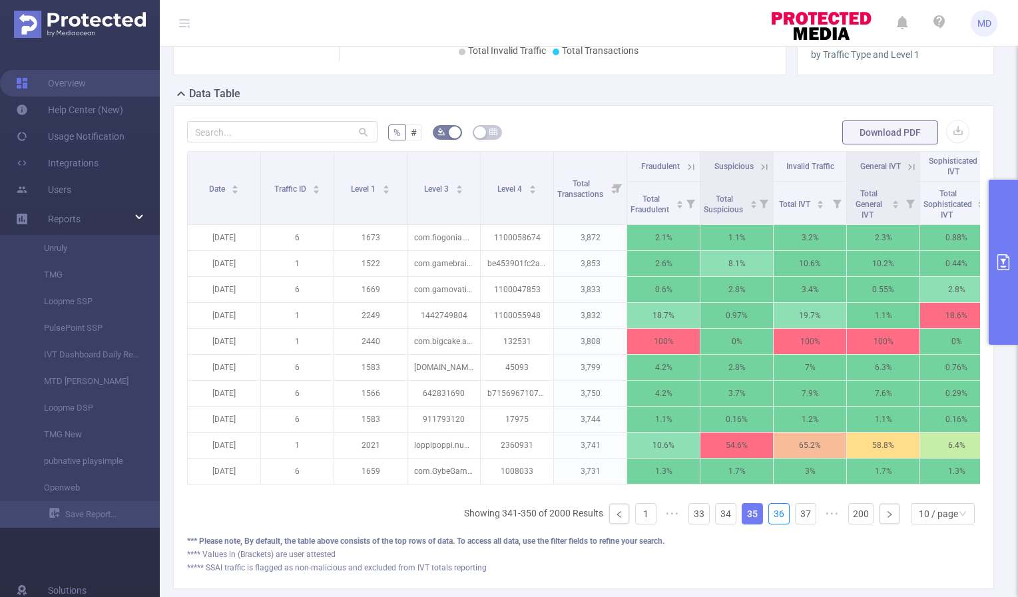
click at [769, 524] on link "36" at bounding box center [779, 514] width 20 height 20
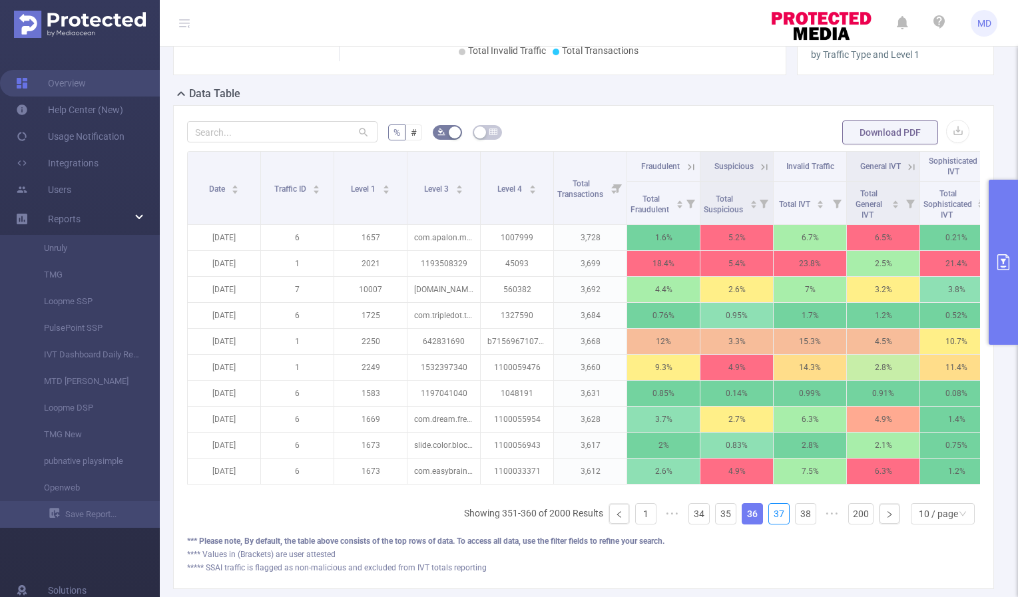
click at [769, 524] on link "37" at bounding box center [779, 514] width 20 height 20
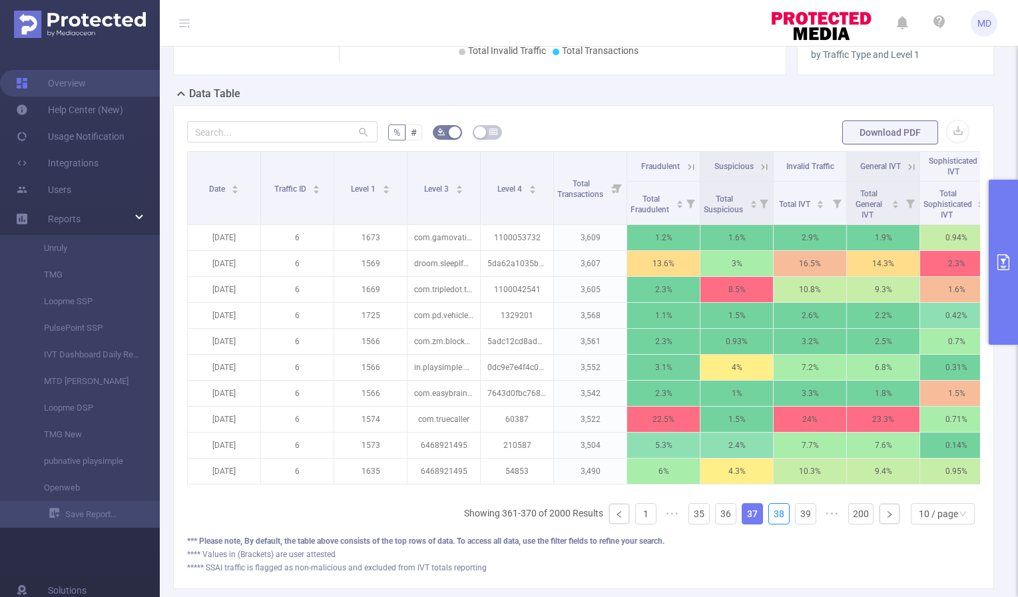
click at [769, 524] on link "38" at bounding box center [779, 514] width 20 height 20
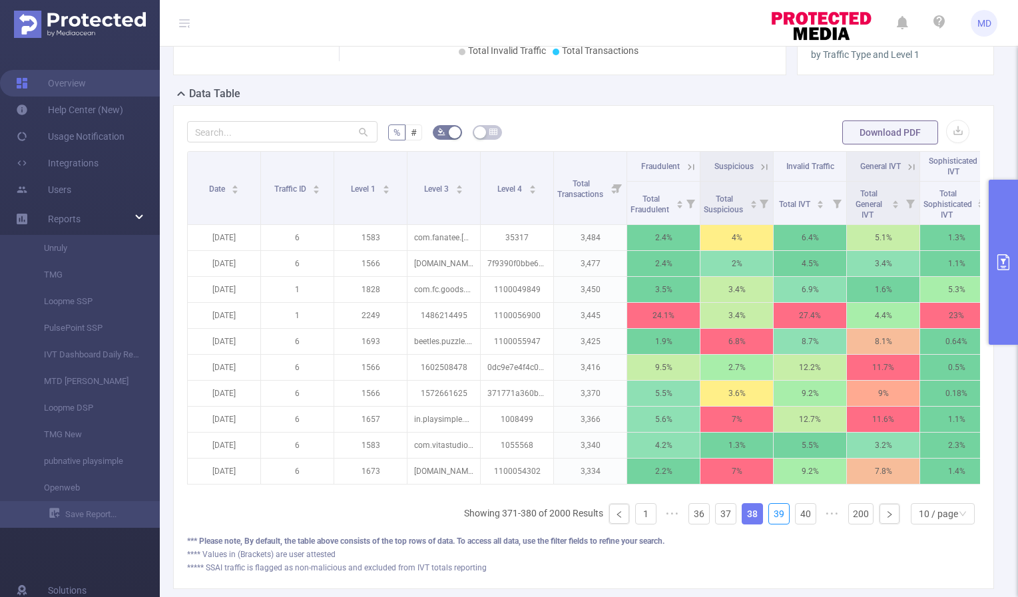
click at [769, 524] on link "39" at bounding box center [779, 514] width 20 height 20
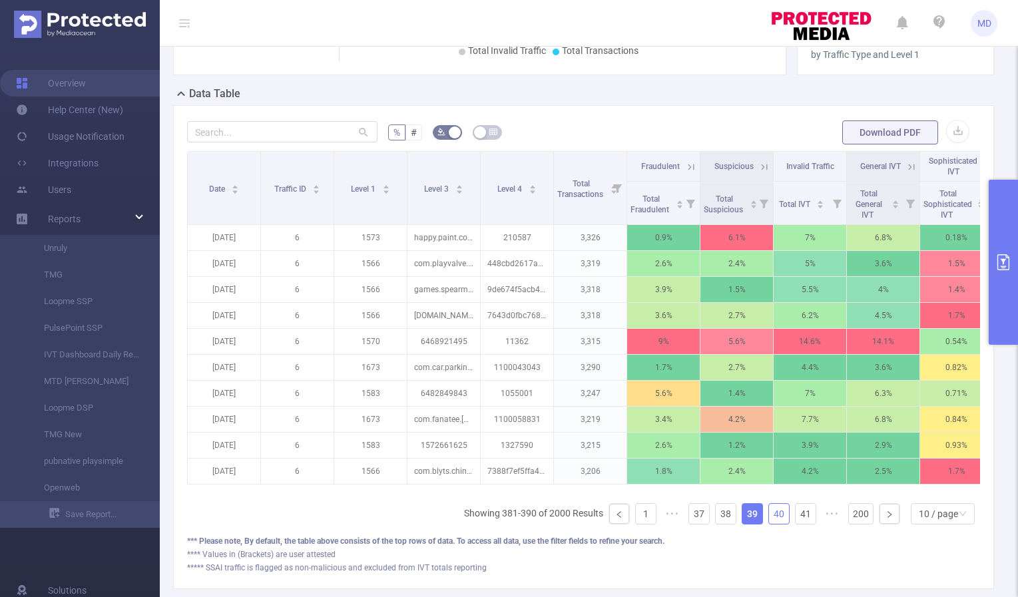
click at [769, 524] on link "40" at bounding box center [779, 514] width 20 height 20
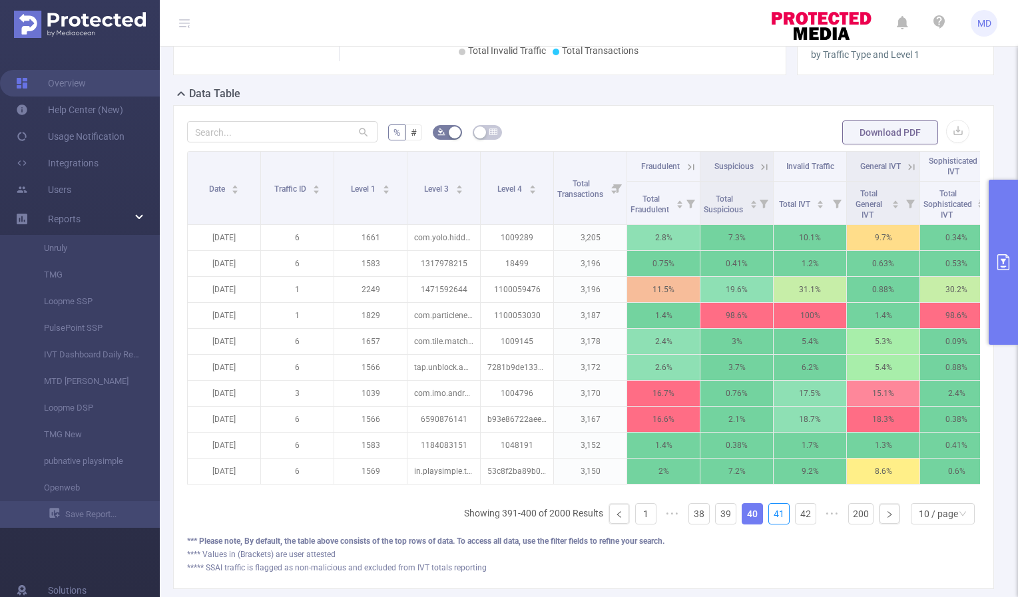
click at [769, 524] on link "41" at bounding box center [779, 514] width 20 height 20
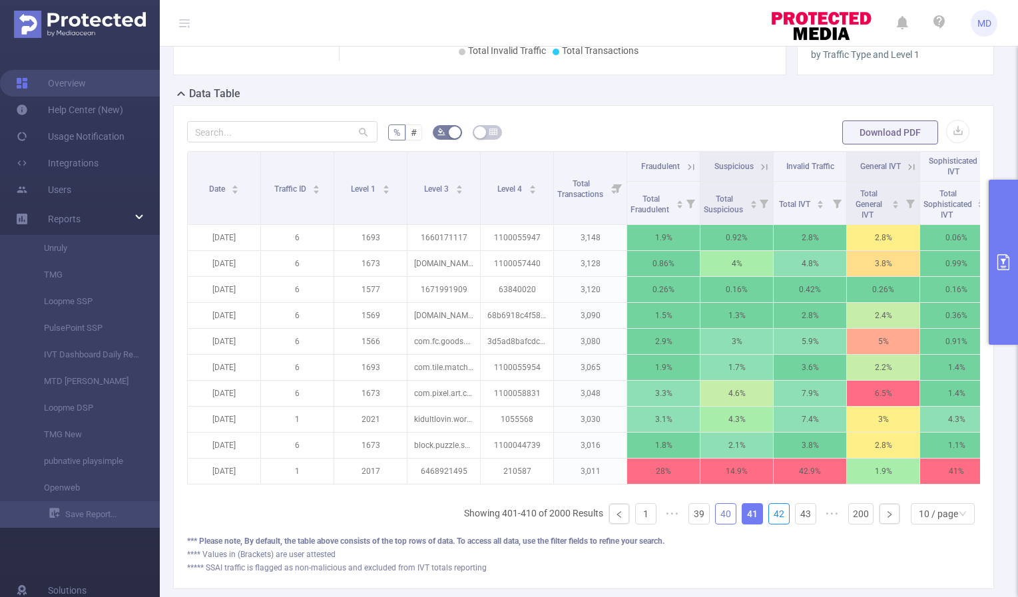
click at [769, 524] on link "42" at bounding box center [779, 514] width 20 height 20
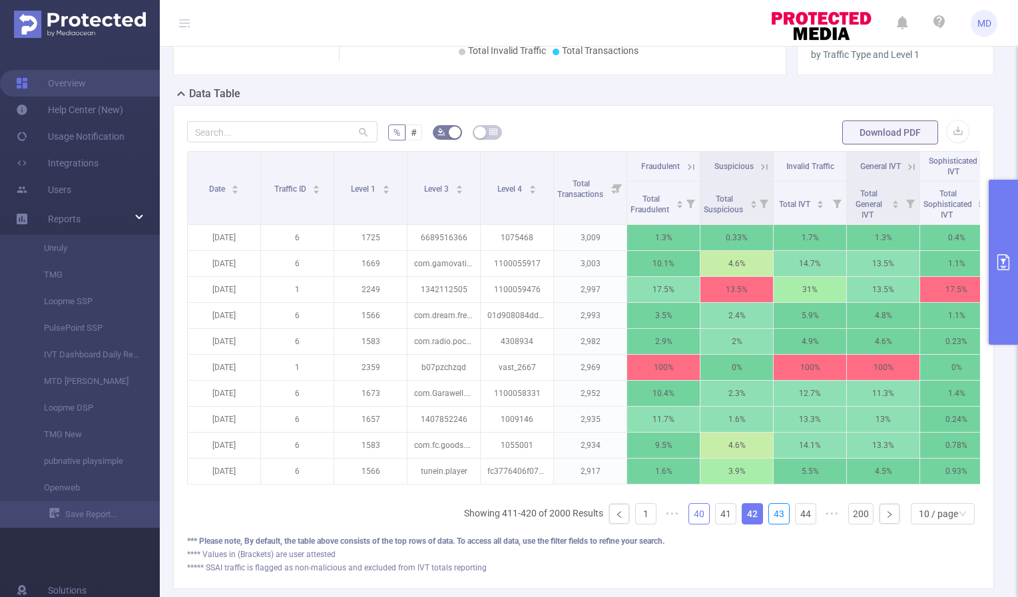
click at [769, 524] on link "43" at bounding box center [779, 514] width 20 height 20
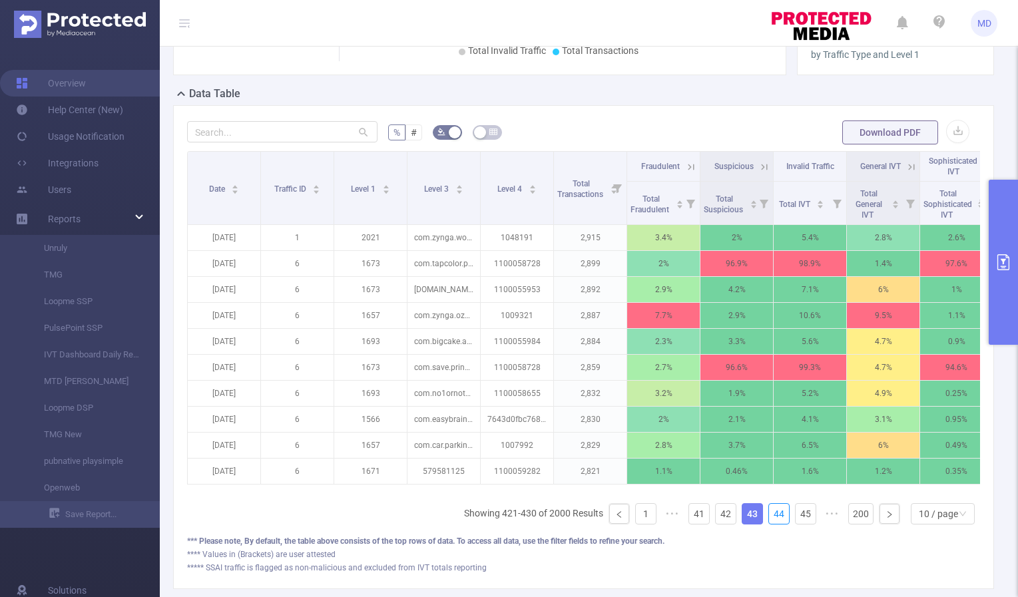
click at [769, 524] on link "44" at bounding box center [779, 514] width 20 height 20
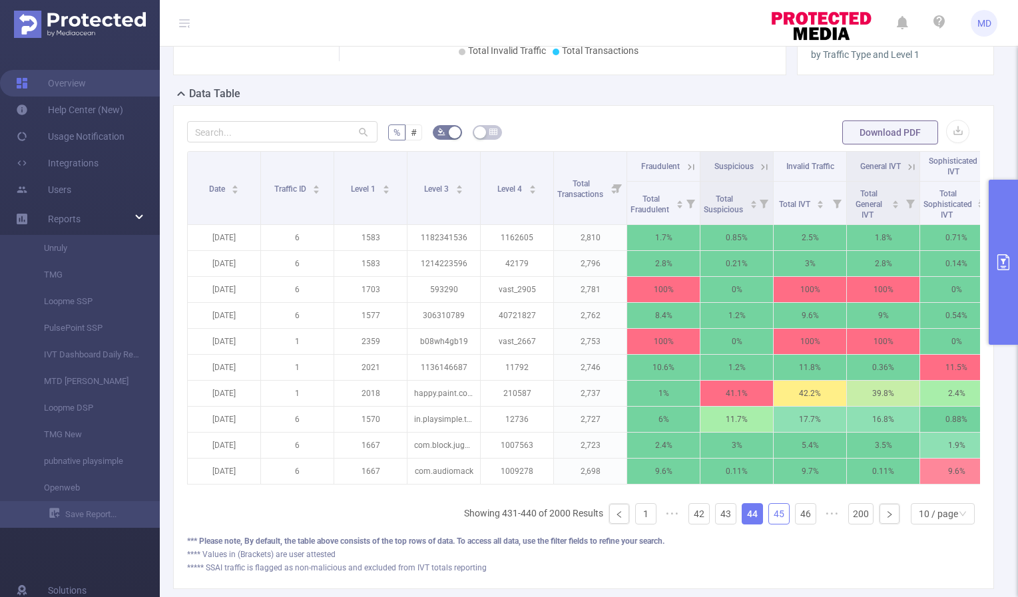
click at [769, 523] on link "45" at bounding box center [779, 514] width 20 height 20
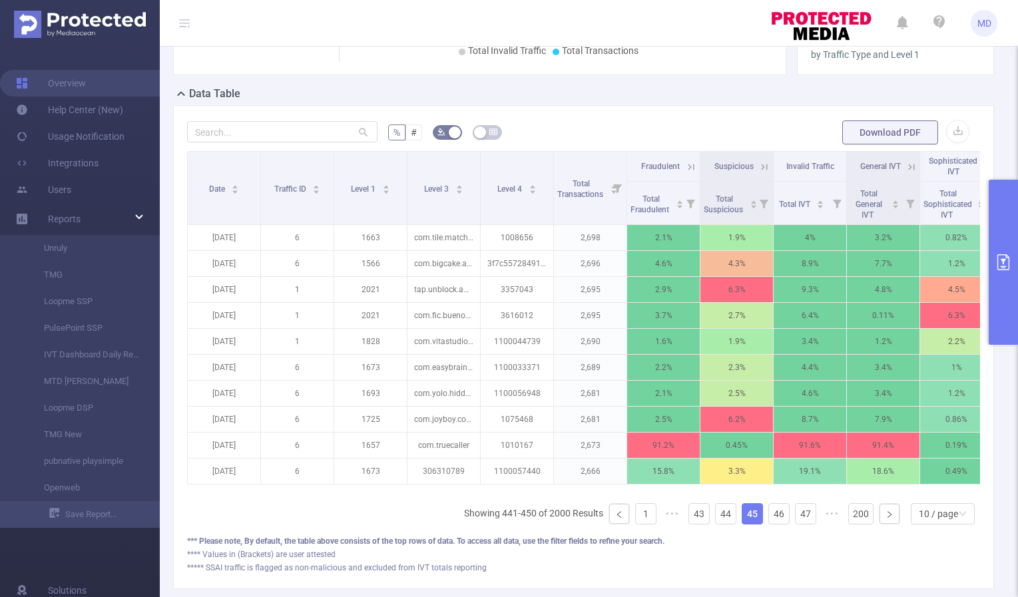
click at [685, 164] on icon at bounding box center [691, 167] width 12 height 12
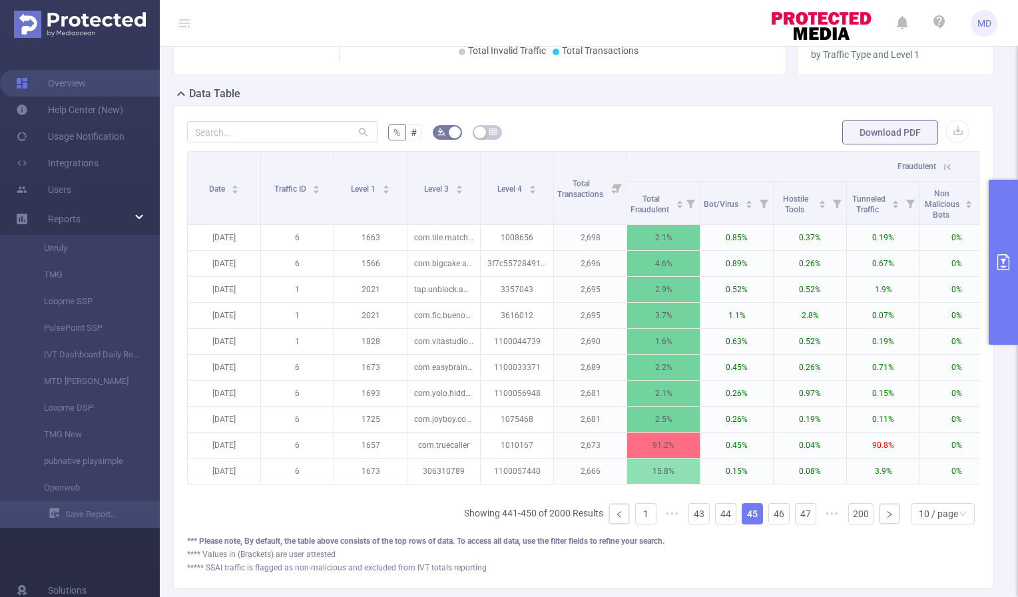
click at [949, 164] on icon at bounding box center [948, 167] width 6 height 6
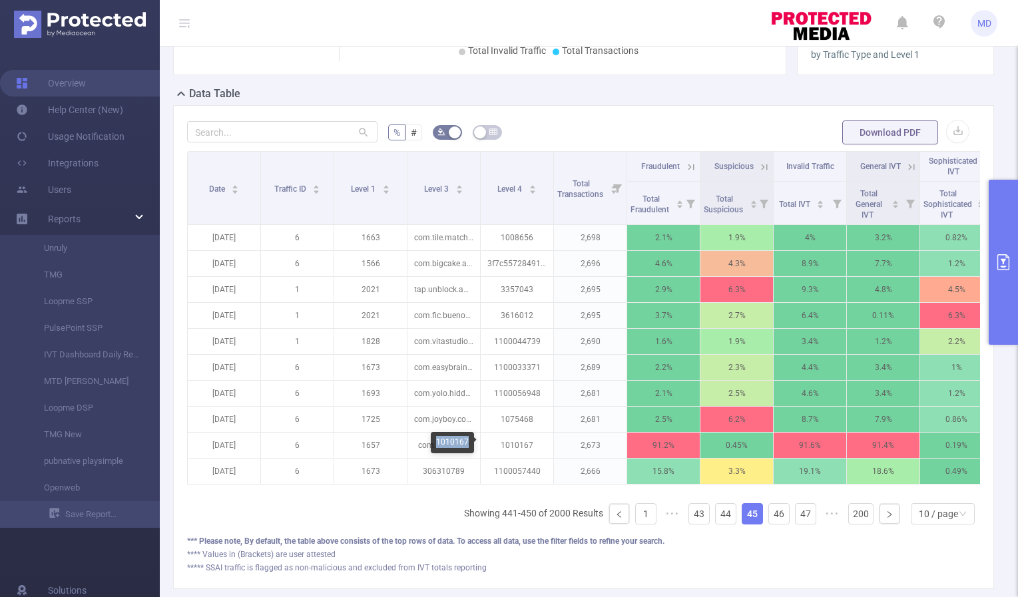
drag, startPoint x: 436, startPoint y: 442, endPoint x: 467, endPoint y: 442, distance: 32.0
click at [467, 442] on div "1010167" at bounding box center [452, 442] width 43 height 21
copy div "1010167"
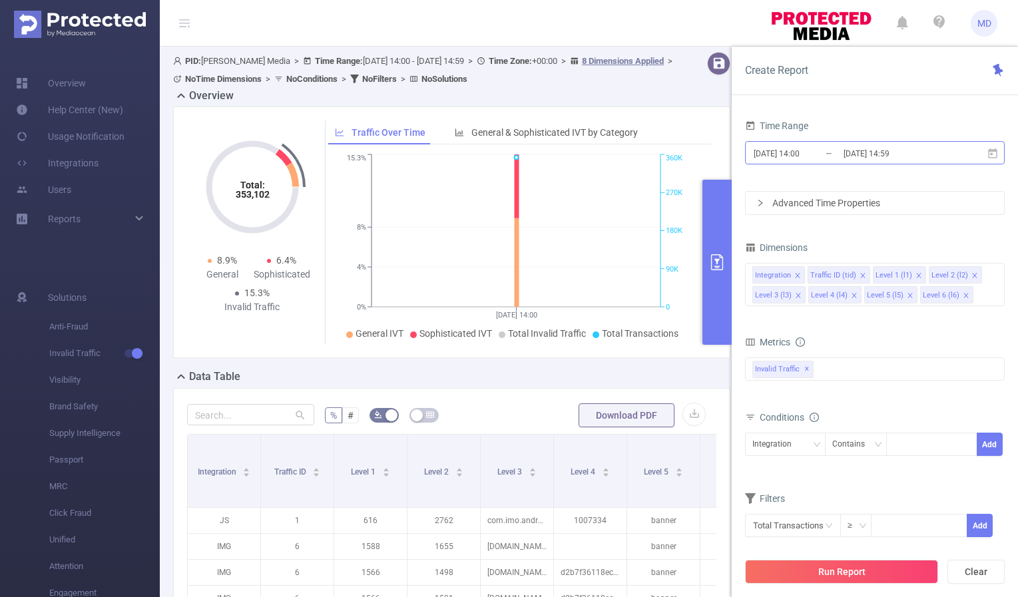
click at [807, 147] on input "[DATE] 14:00" at bounding box center [806, 154] width 108 height 18
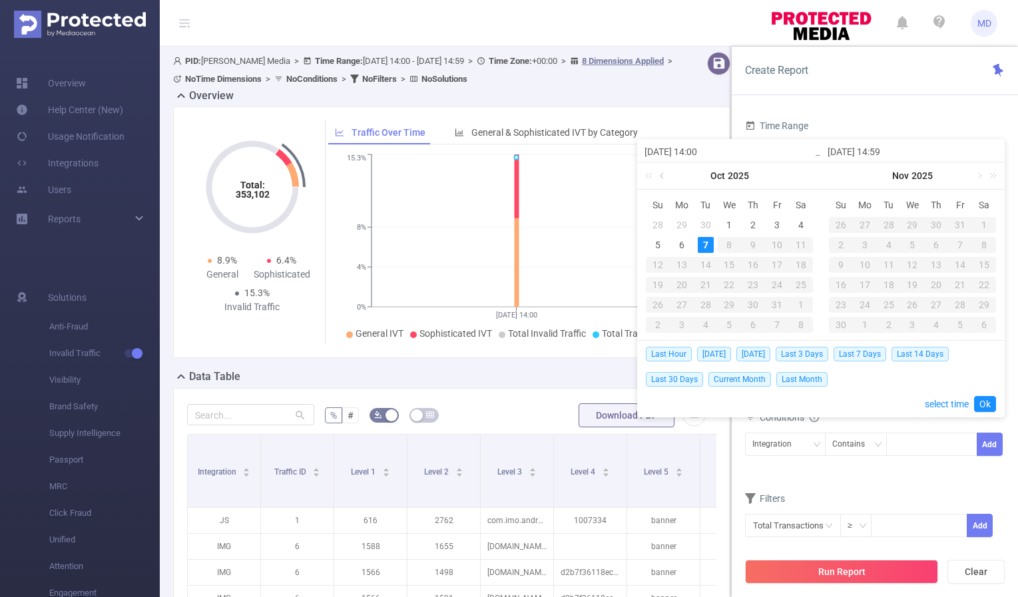
click at [661, 176] on link at bounding box center [663, 175] width 12 height 27
click at [658, 288] on div "21" at bounding box center [658, 285] width 16 height 16
click at [799, 175] on link at bounding box center [807, 175] width 17 height 27
click at [797, 177] on link at bounding box center [796, 175] width 12 height 27
click at [822, 78] on div "Create Report" at bounding box center [875, 71] width 286 height 49
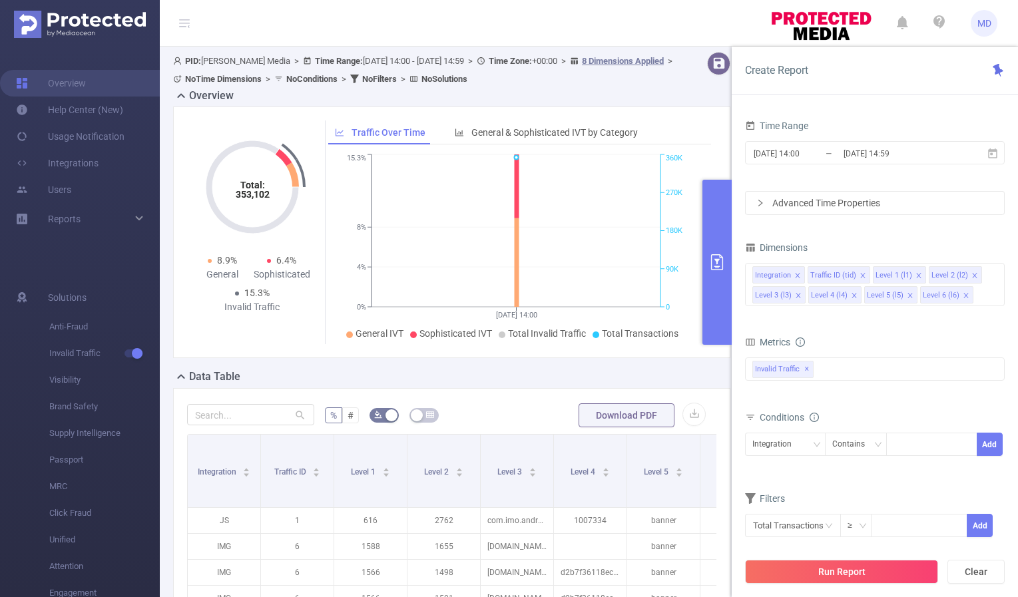
click at [711, 262] on icon "primary" at bounding box center [717, 262] width 12 height 16
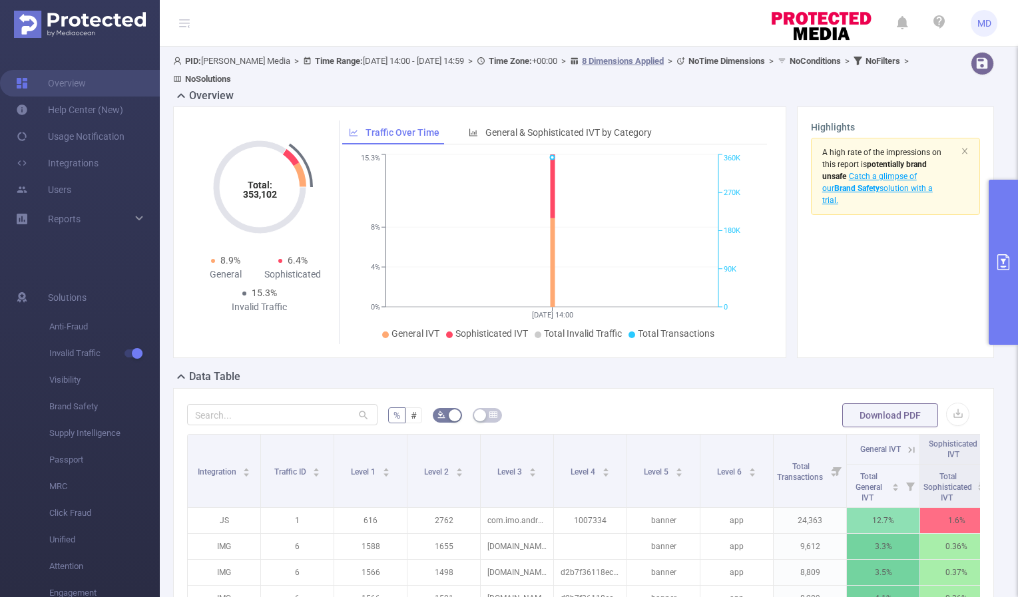
click at [1001, 268] on icon "primary" at bounding box center [1004, 262] width 16 height 16
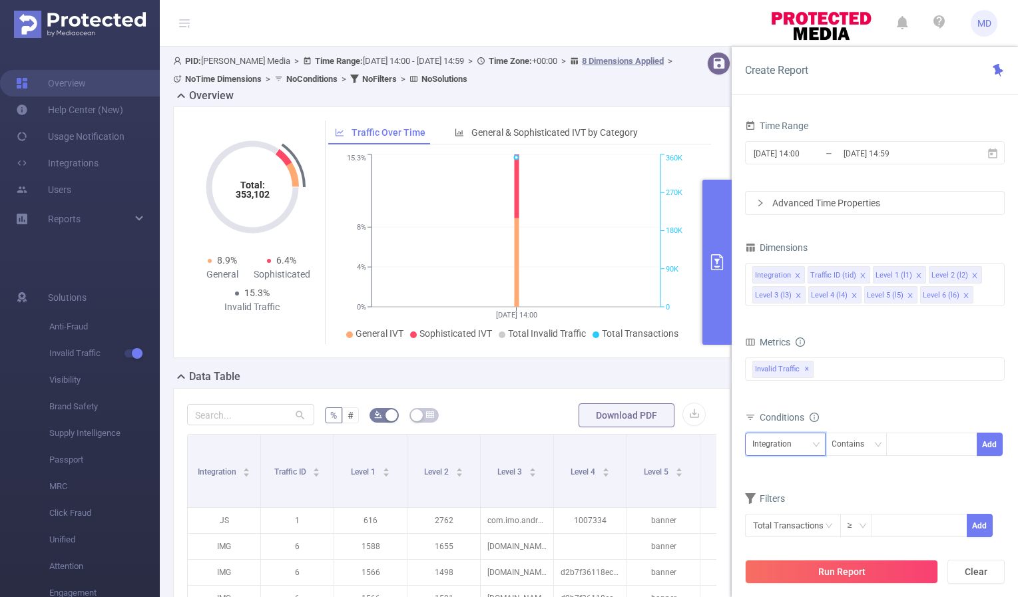
click at [804, 449] on div "Integration" at bounding box center [785, 445] width 66 height 22
click at [794, 354] on li "Level 3 (l3)" at bounding box center [785, 355] width 81 height 21
click at [914, 445] on div at bounding box center [932, 445] width 77 height 22
paste input "1485538460"
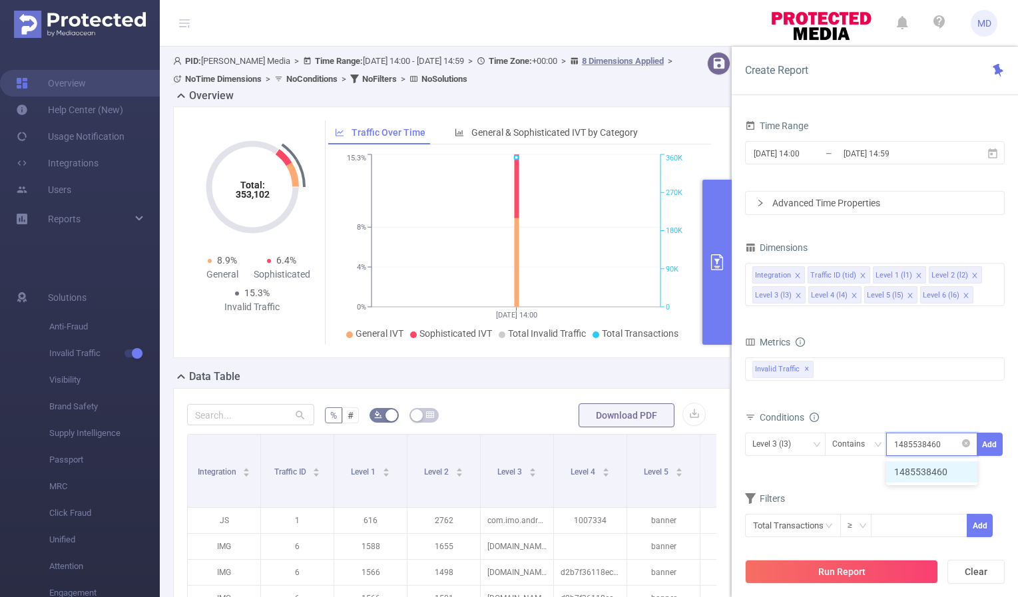
type input "1485538460"
paste input "in.playsimple.crossword"
type input "in.playsimple.crossword"
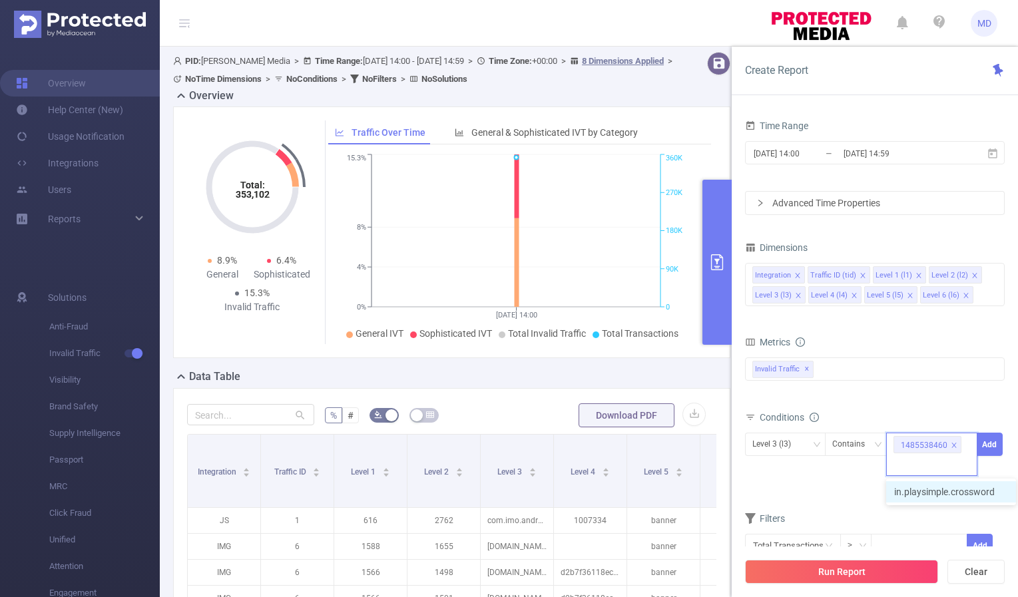
scroll to position [0, 0]
paste input "search.fun.word.puzzles"
type input "search.fun.word.puzzles"
paste input "1481463413"
type input "1481463413"
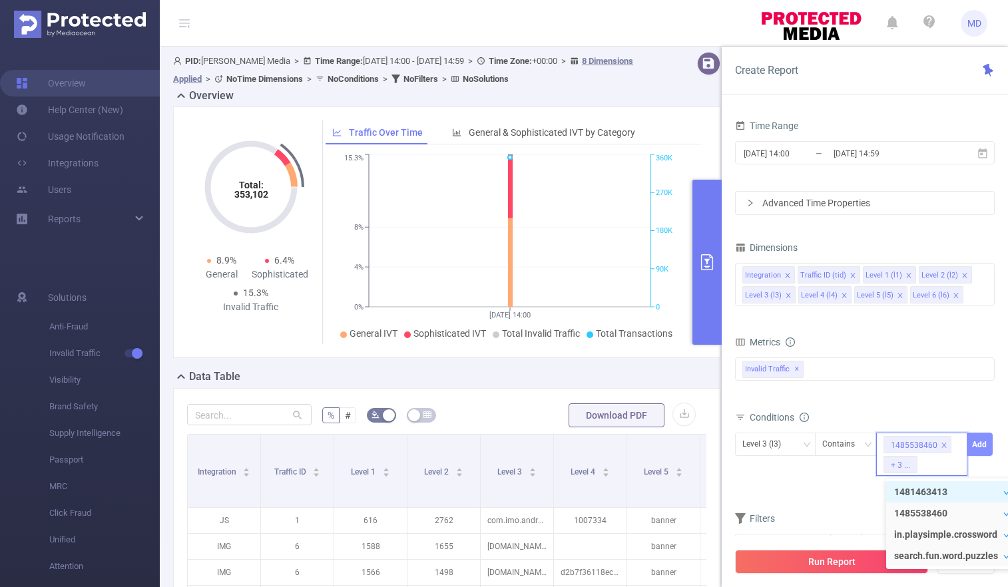
click at [977, 438] on button "Add" at bounding box center [980, 444] width 26 height 23
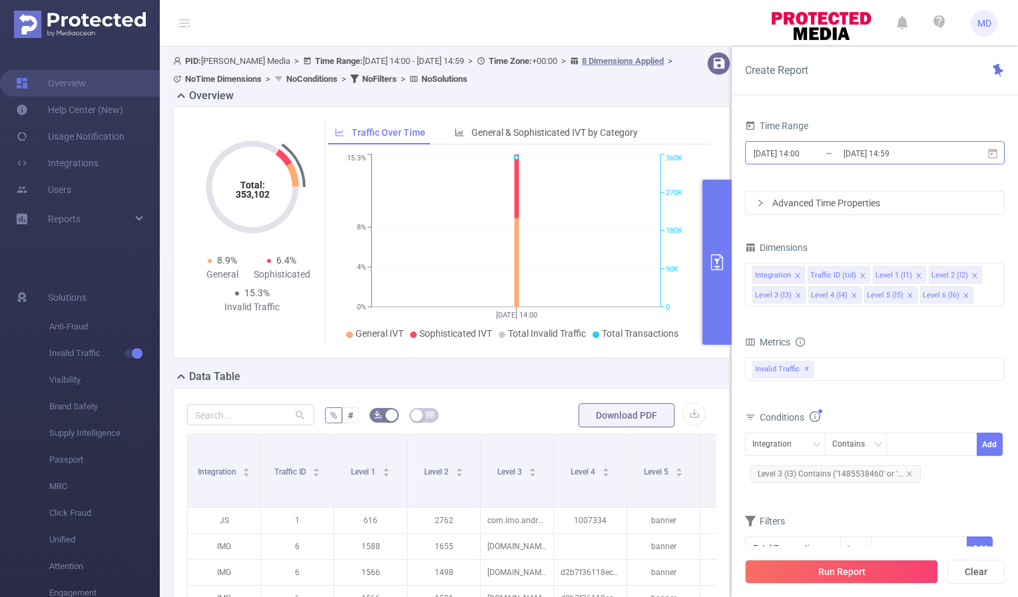
click at [806, 157] on input "[DATE] 14:00" at bounding box center [806, 154] width 108 height 18
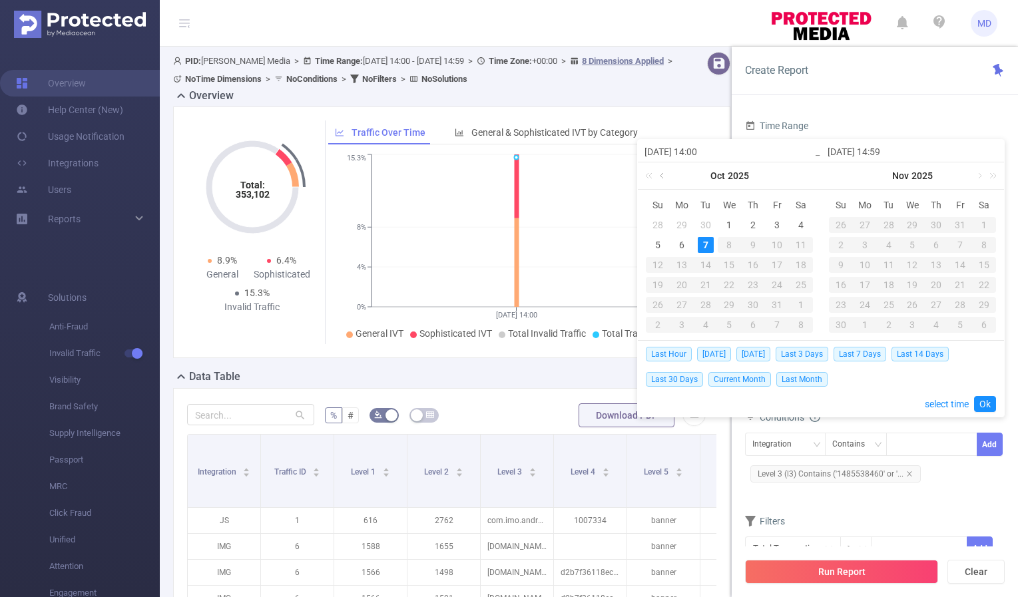
click at [661, 177] on link at bounding box center [663, 175] width 12 height 27
click at [657, 284] on div "21" at bounding box center [658, 285] width 16 height 16
click at [797, 174] on link at bounding box center [796, 175] width 12 height 27
click at [751, 222] on div "2" at bounding box center [753, 225] width 16 height 16
type input "[DATE] 14:00"
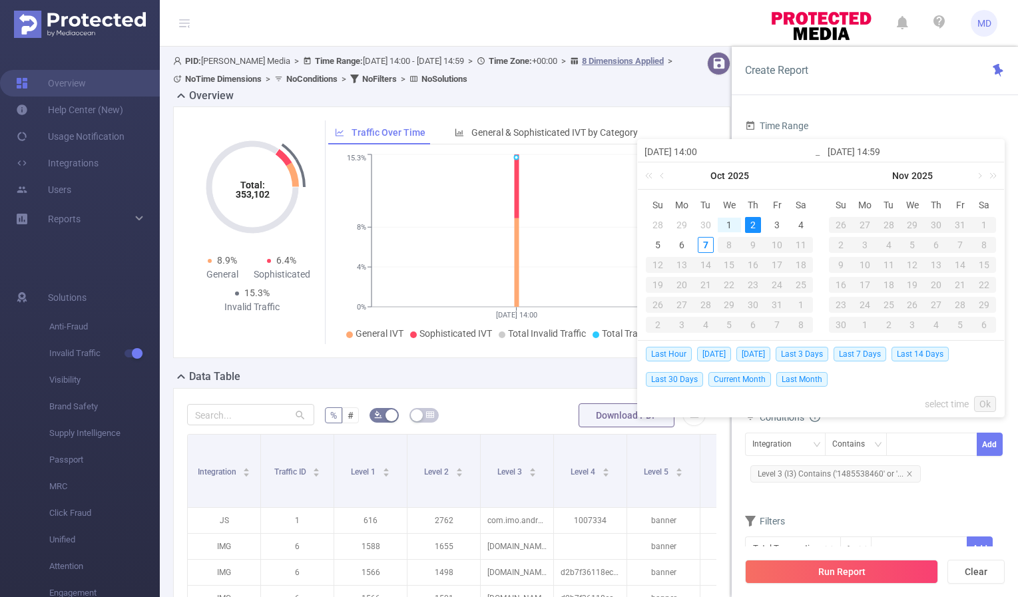
type input "[DATE] 14:59"
type input "[DATE] 14:00"
type input "[DATE] 14:59"
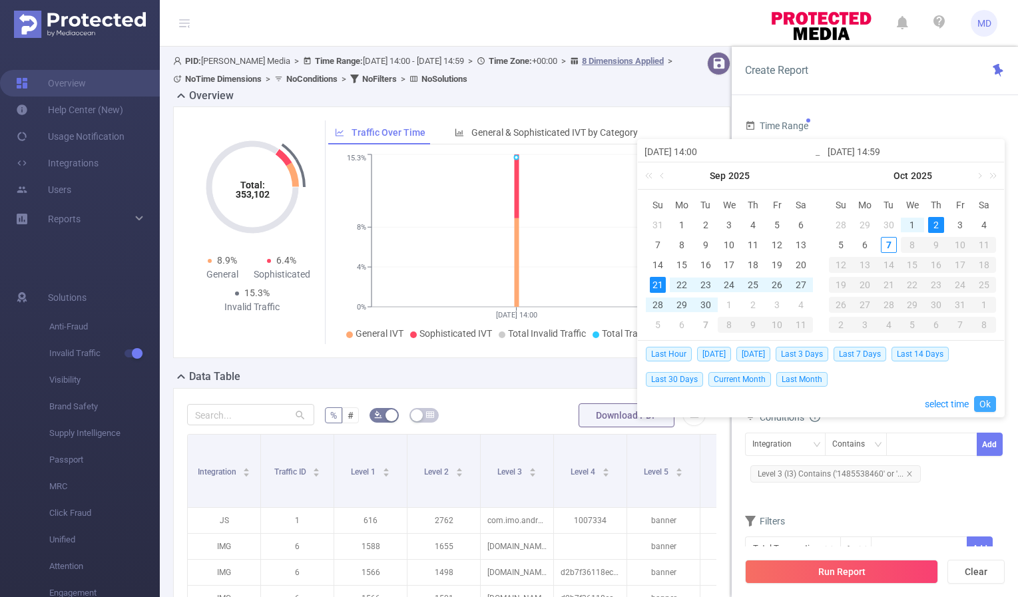
click at [987, 403] on link "Ok" at bounding box center [985, 404] width 22 height 16
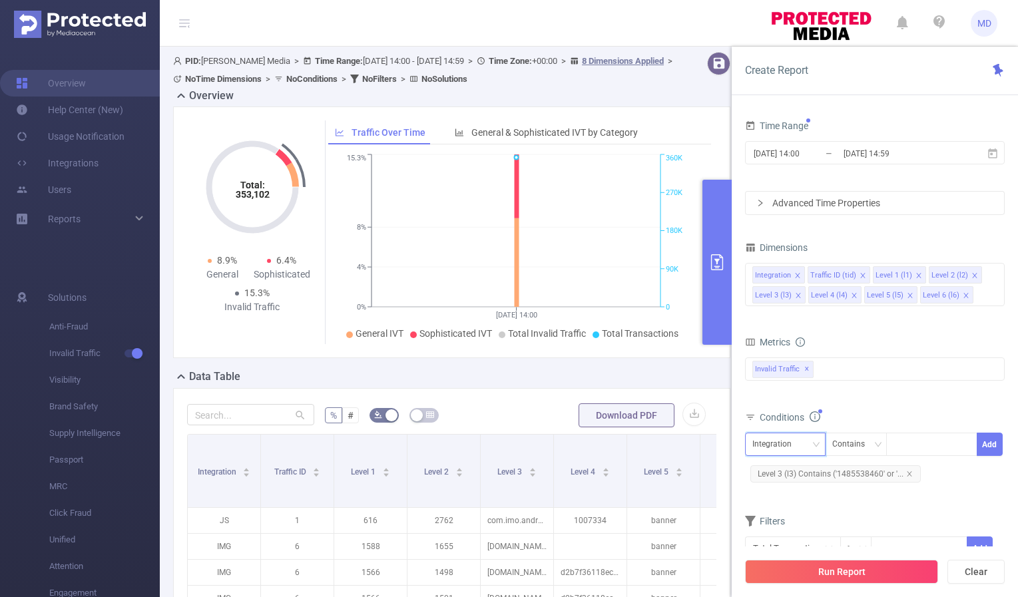
click at [816, 445] on icon "icon: down" at bounding box center [816, 445] width 8 height 8
click at [792, 332] on li "Level 2 (l2)" at bounding box center [785, 334] width 81 height 21
click at [932, 445] on div at bounding box center [932, 445] width 77 height 22
paste input "30225"
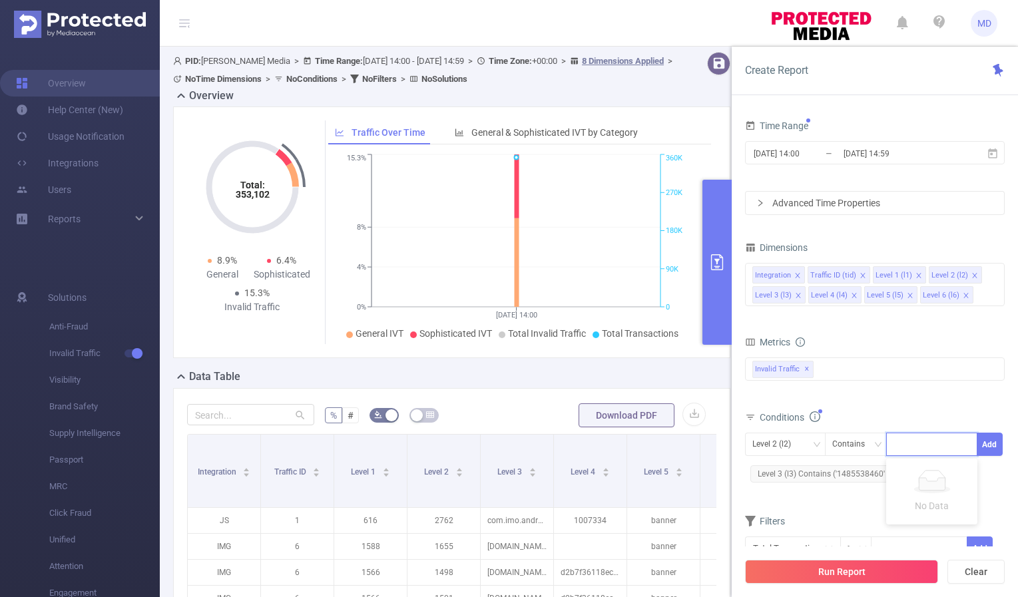
type input "30225"
paste input "30223"
type input "30223"
paste input "30177"
type input "30177"
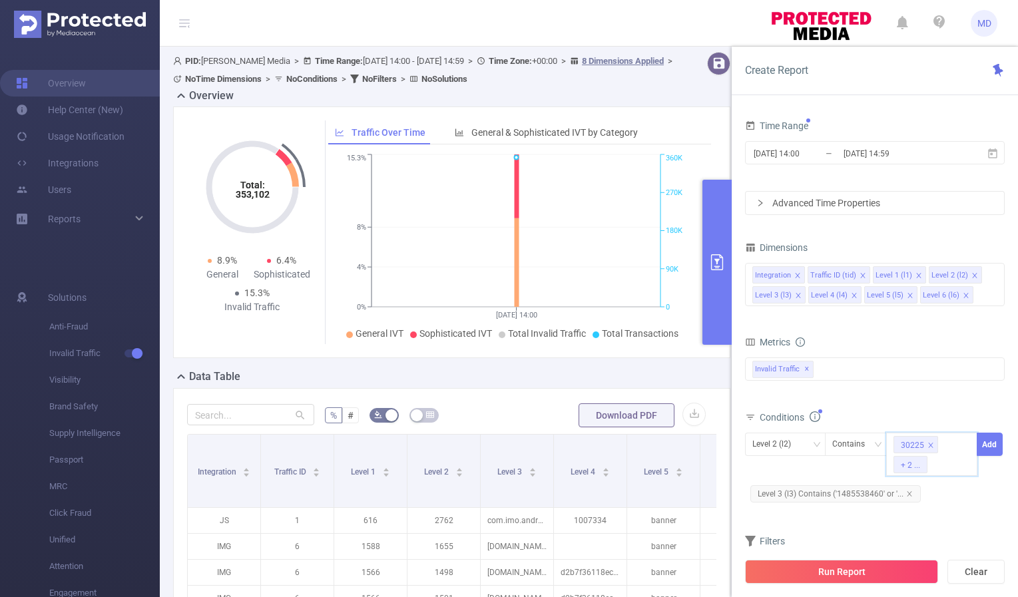
paste input "30178"
type input "30178"
paste input "30224"
type input "30224"
paste input "30226"
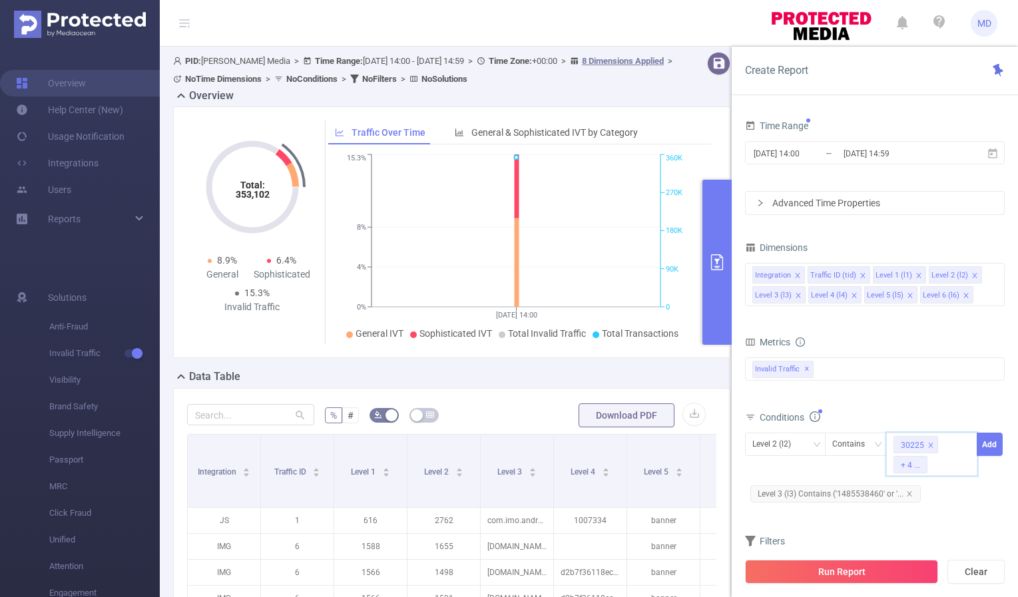
type input "30226"
paste input "2138"
type input "2138"
paste input "2139"
type input "2139"
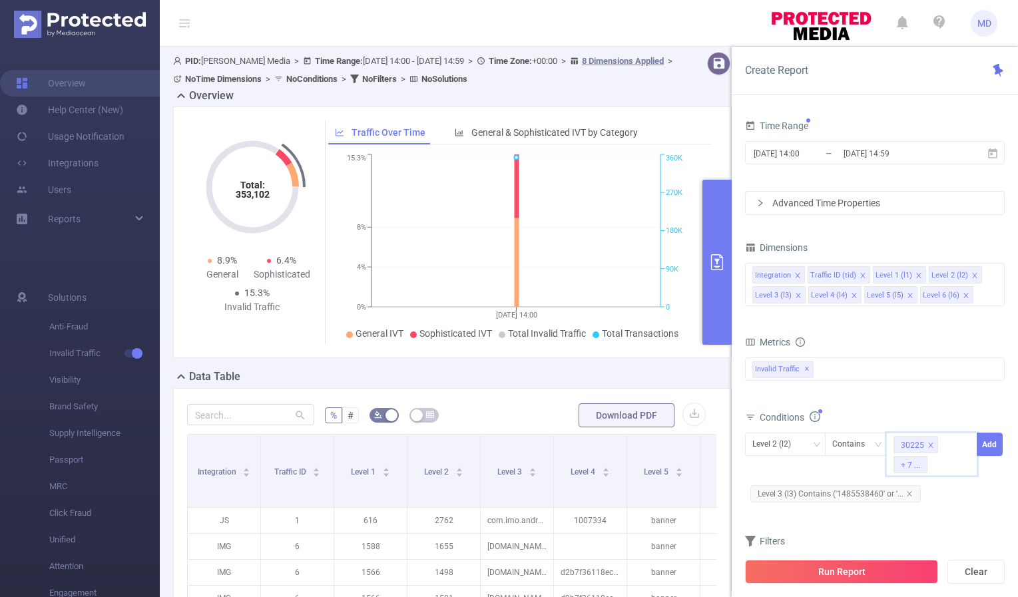
paste input "2178"
type input "2178"
paste input "2179"
type input "2179"
paste input "2110"
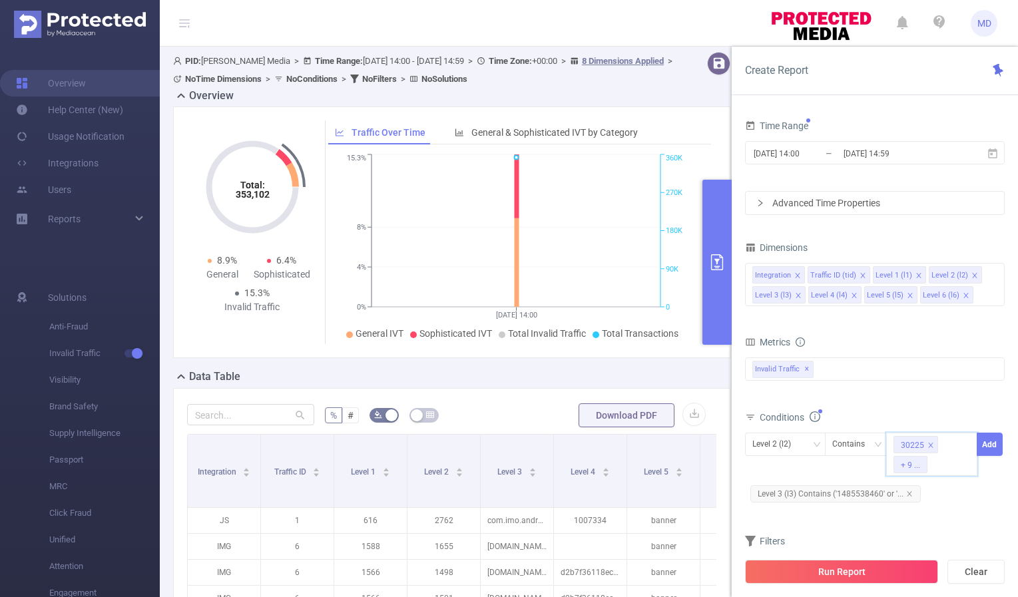
type input "2110"
paste input "2111"
type input "2111"
click at [994, 449] on button "Add" at bounding box center [990, 444] width 26 height 23
click at [856, 573] on button "Run Report" at bounding box center [841, 572] width 193 height 24
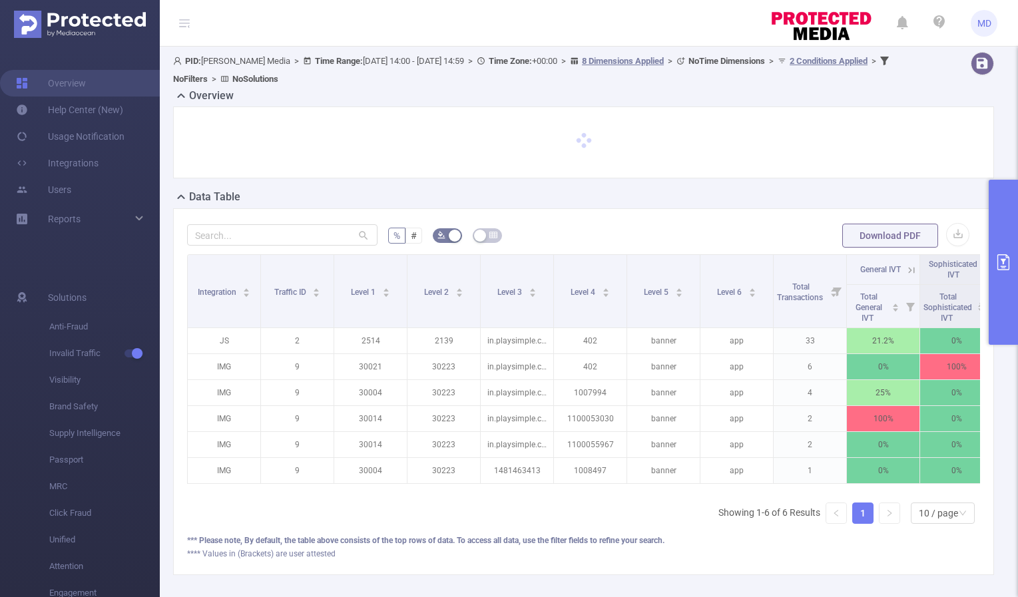
click at [908, 269] on icon at bounding box center [912, 270] width 12 height 12
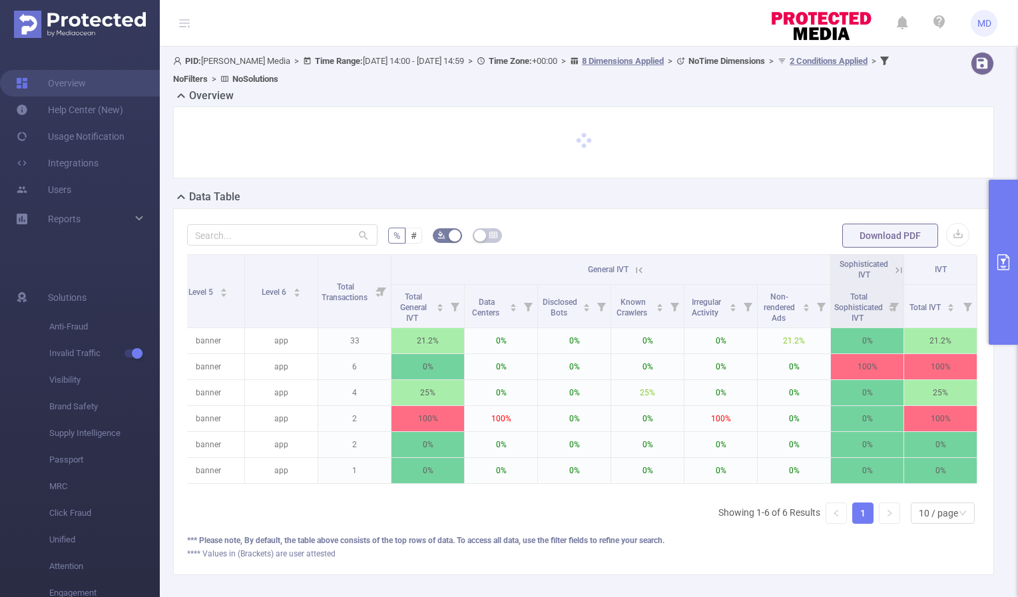
scroll to position [0, 465]
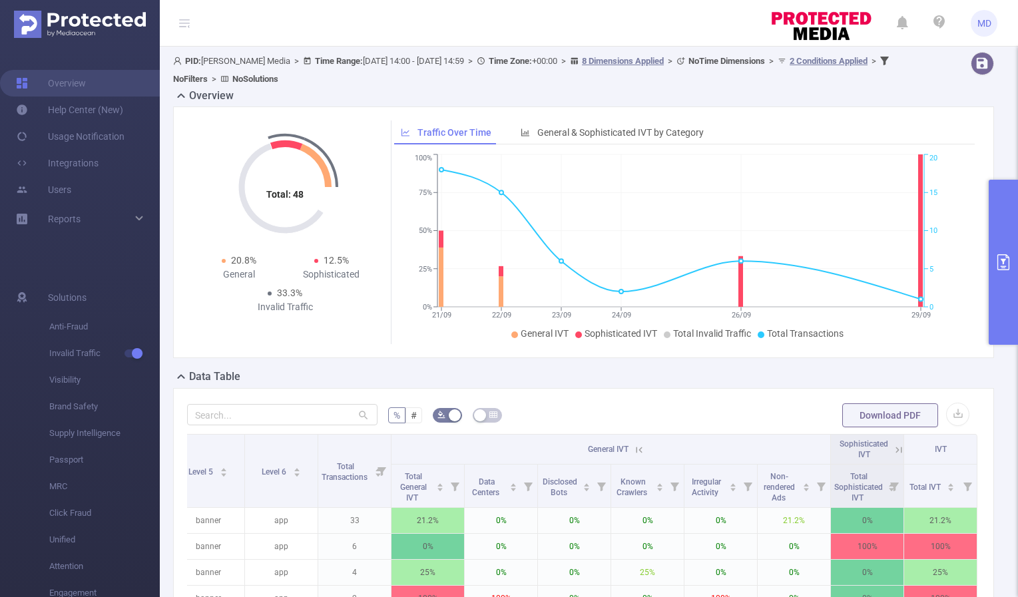
click at [629, 447] on icon at bounding box center [637, 449] width 16 height 13
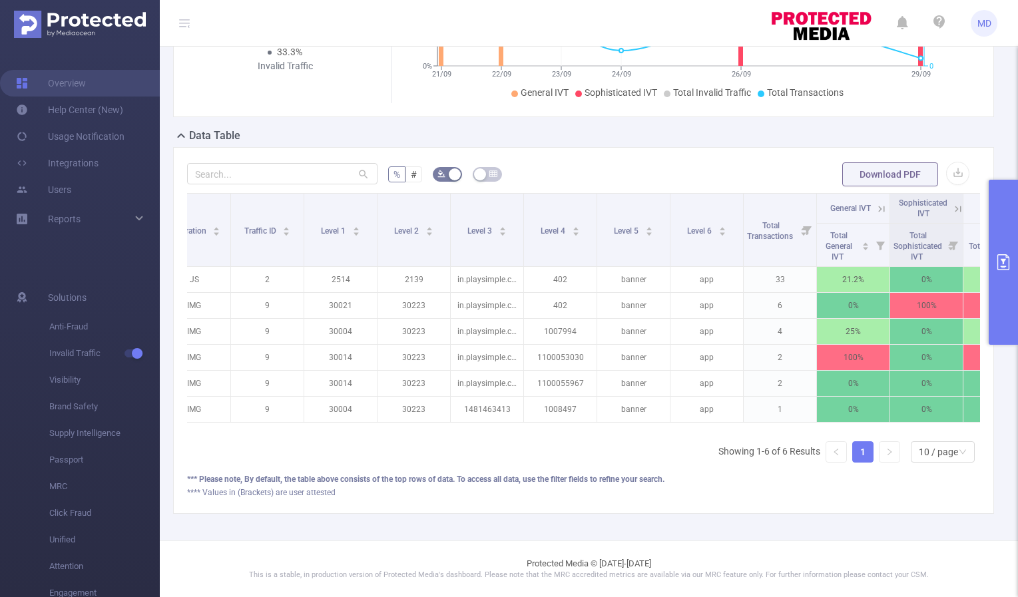
scroll to position [0, 0]
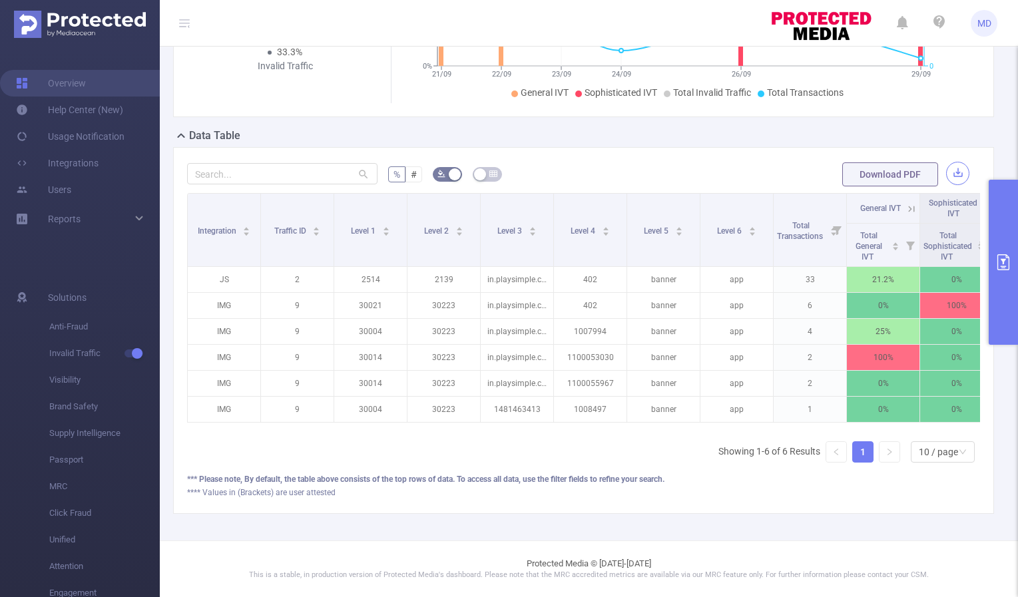
click at [955, 163] on button "button" at bounding box center [957, 173] width 23 height 23
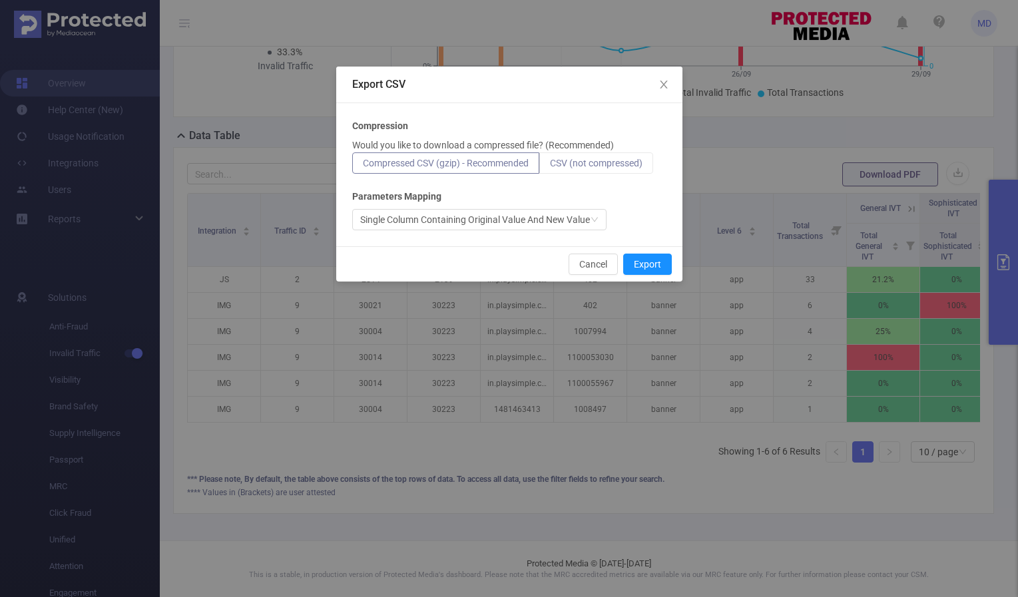
click at [613, 168] on span "CSV (not compressed)" at bounding box center [596, 163] width 93 height 11
click at [550, 166] on input "CSV (not compressed)" at bounding box center [550, 166] width 0 height 0
click at [655, 267] on button "Export" at bounding box center [647, 264] width 49 height 21
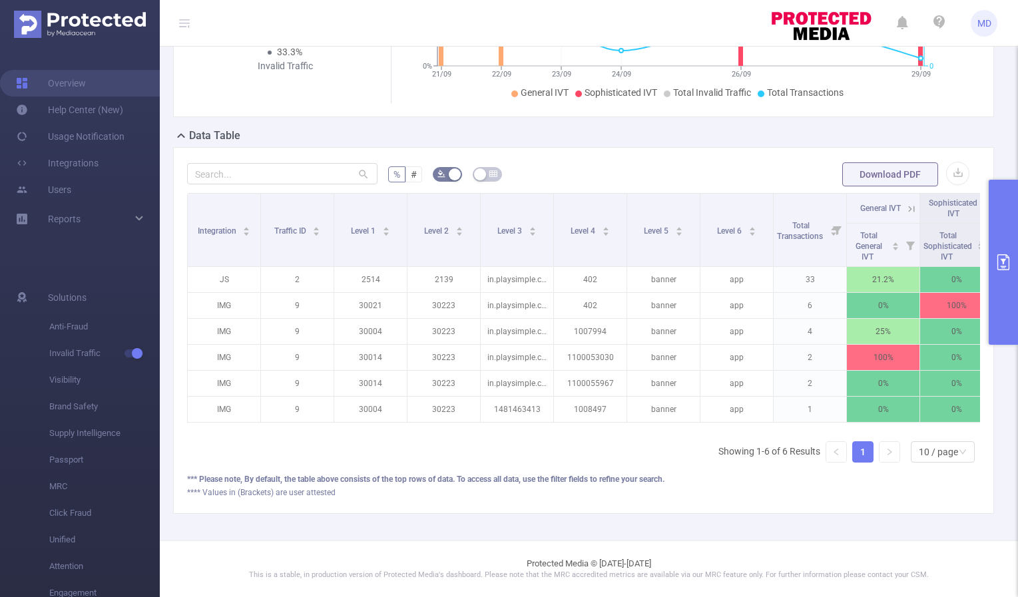
click at [1006, 262] on icon "primary" at bounding box center [1004, 262] width 16 height 16
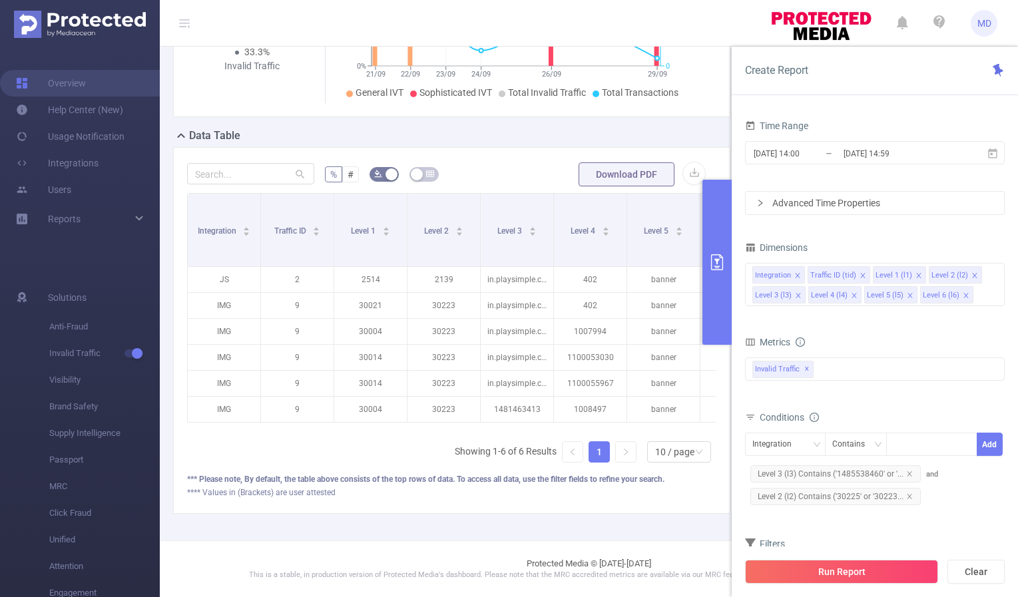
click at [711, 271] on button "primary" at bounding box center [717, 262] width 29 height 165
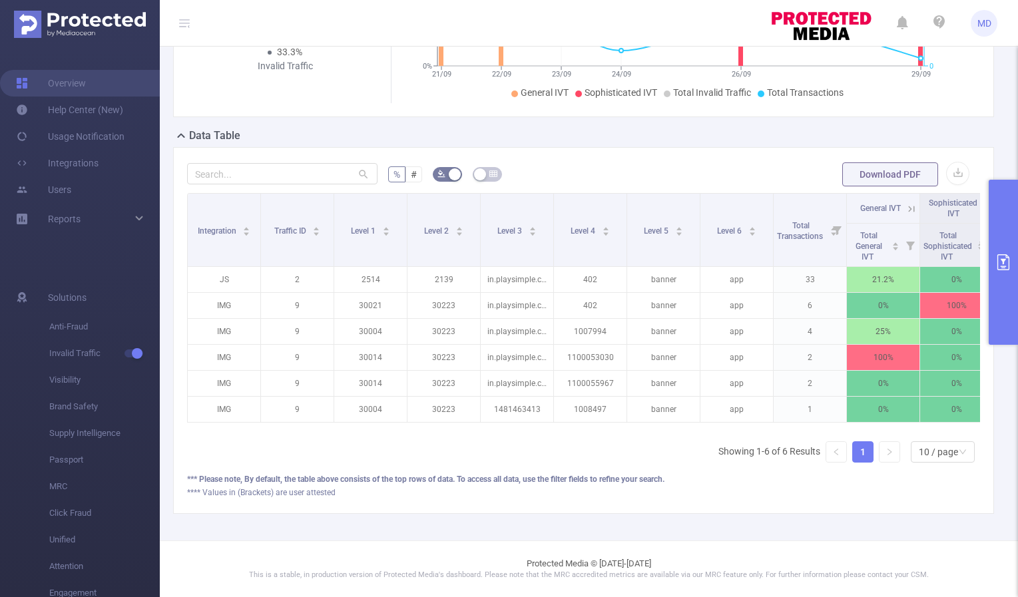
click at [578, 28] on header "MD" at bounding box center [509, 23] width 1018 height 47
